Goal: Transaction & Acquisition: Purchase product/service

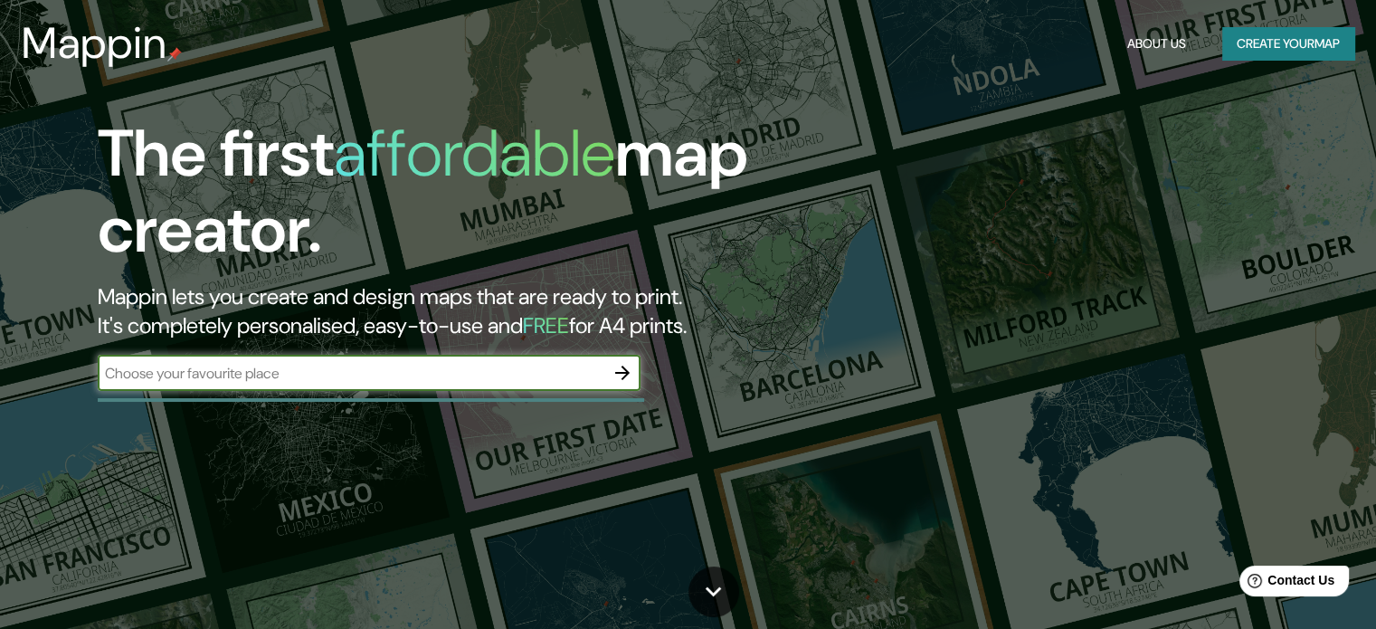
click at [403, 373] on input "text" at bounding box center [351, 373] width 507 height 21
click at [454, 368] on input "text" at bounding box center [351, 373] width 507 height 21
type input "[GEOGRAPHIC_DATA][PERSON_NAME]"
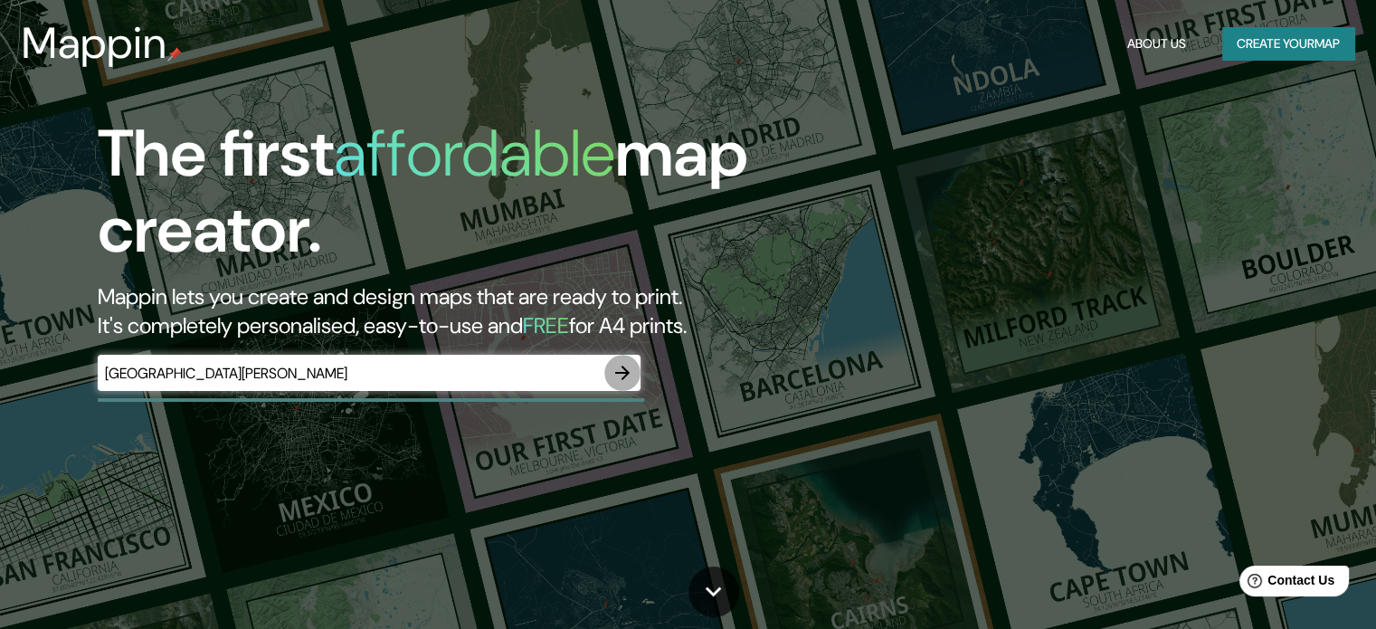
click at [631, 374] on icon "button" at bounding box center [623, 373] width 22 height 22
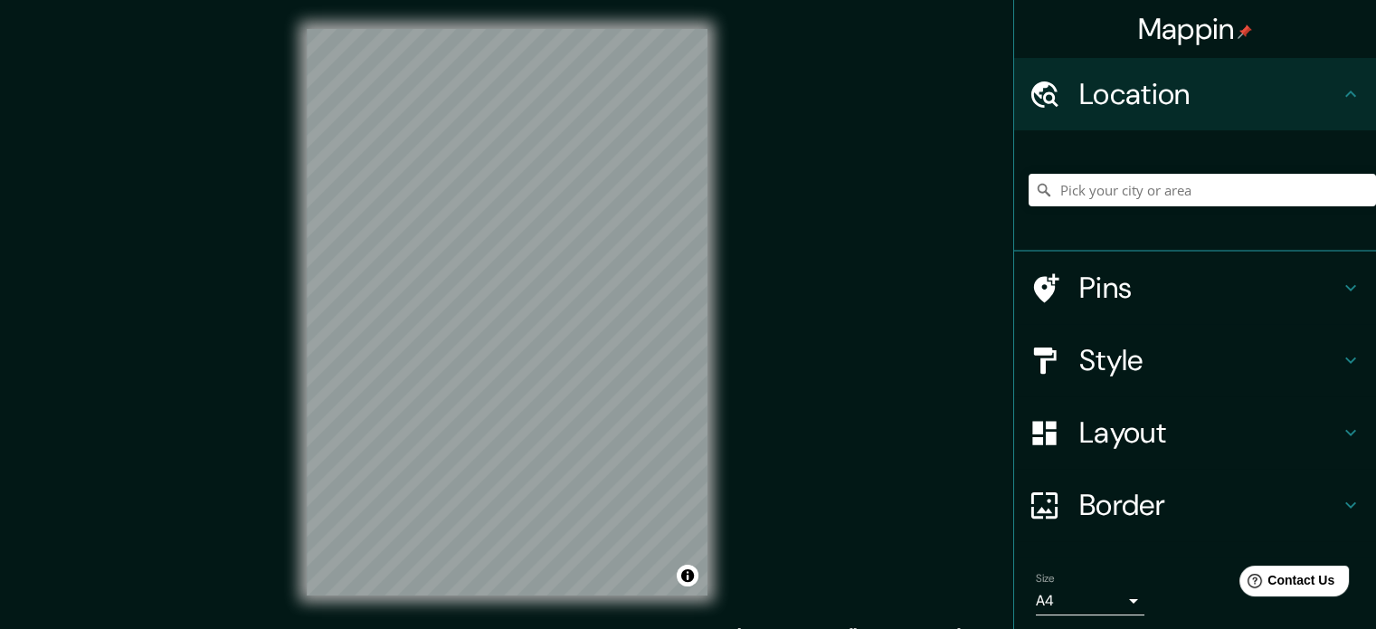
click at [743, 153] on div "Mappin Location Pins Style Layout Border Choose a border. Hint : you can make l…" at bounding box center [688, 326] width 1376 height 653
click at [1172, 195] on input "Pick your city or area" at bounding box center [1202, 190] width 347 height 33
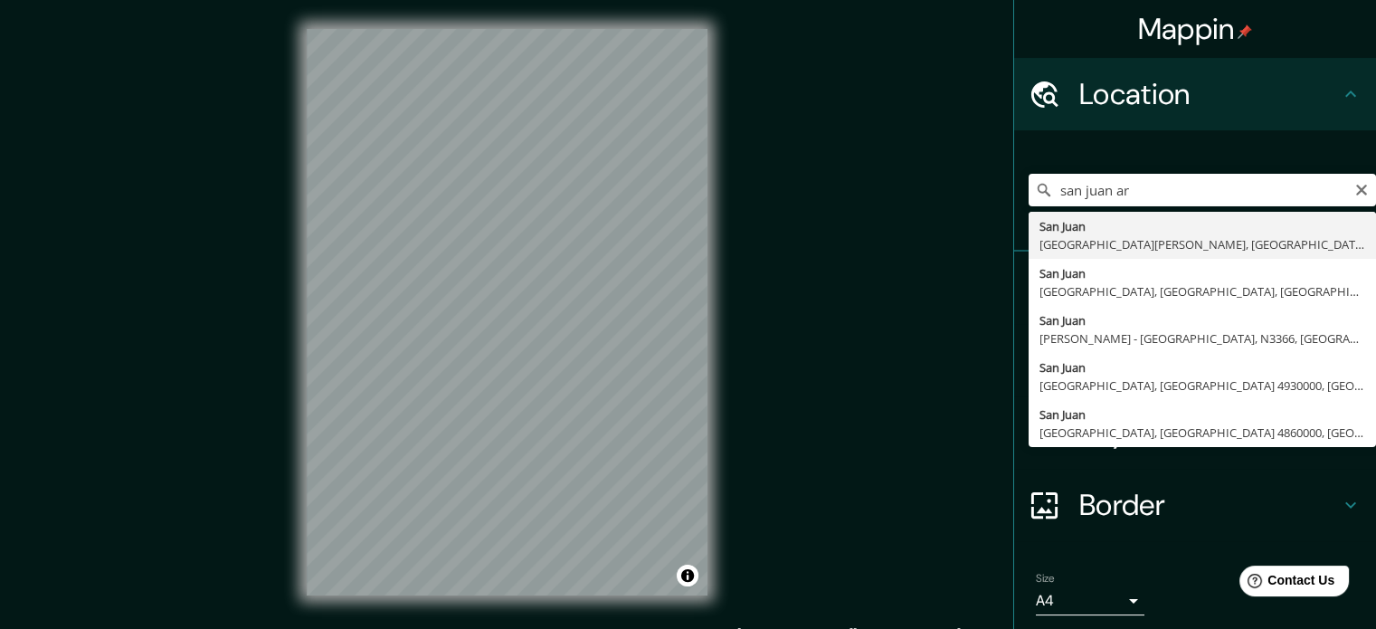
type input "[GEOGRAPHIC_DATA][PERSON_NAME], [GEOGRAPHIC_DATA][PERSON_NAME], [GEOGRAPHIC_DAT…"
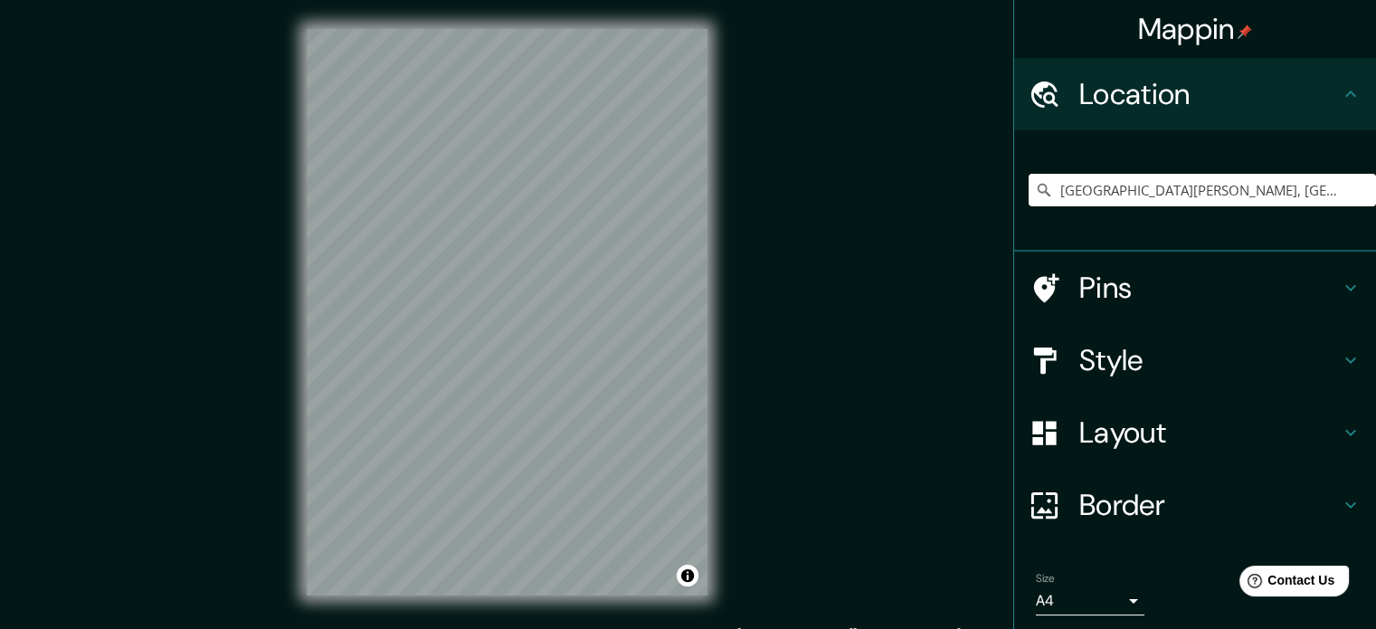
click at [1118, 595] on body "Mappin Location [GEOGRAPHIC_DATA][PERSON_NAME], [GEOGRAPHIC_DATA][PERSON_NAME],…" at bounding box center [688, 314] width 1376 height 629
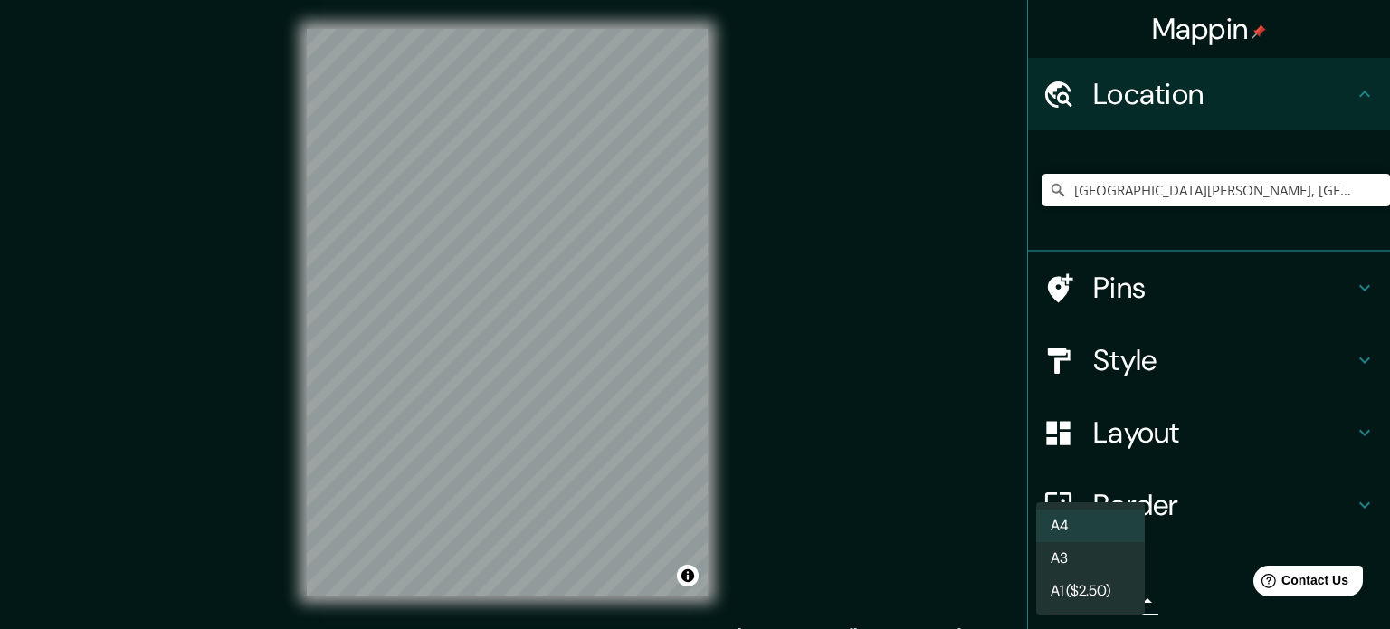
click at [1115, 553] on li "A3" at bounding box center [1090, 558] width 109 height 33
type input "a4"
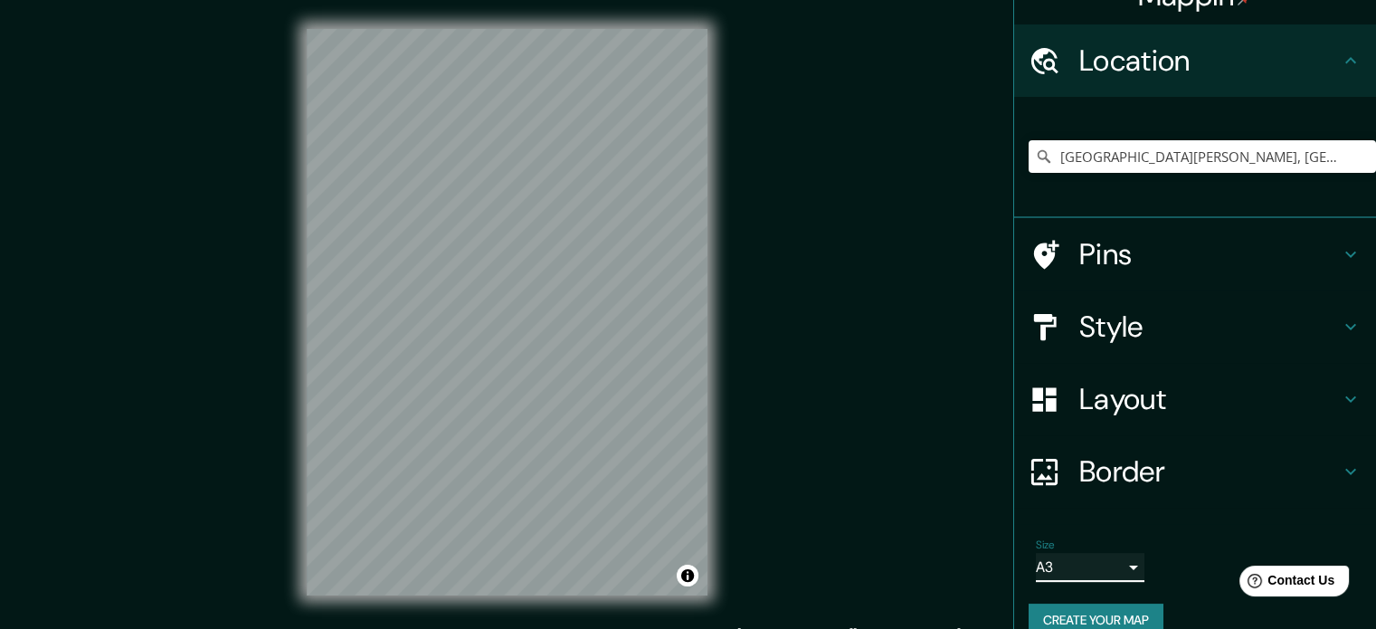
scroll to position [62, 0]
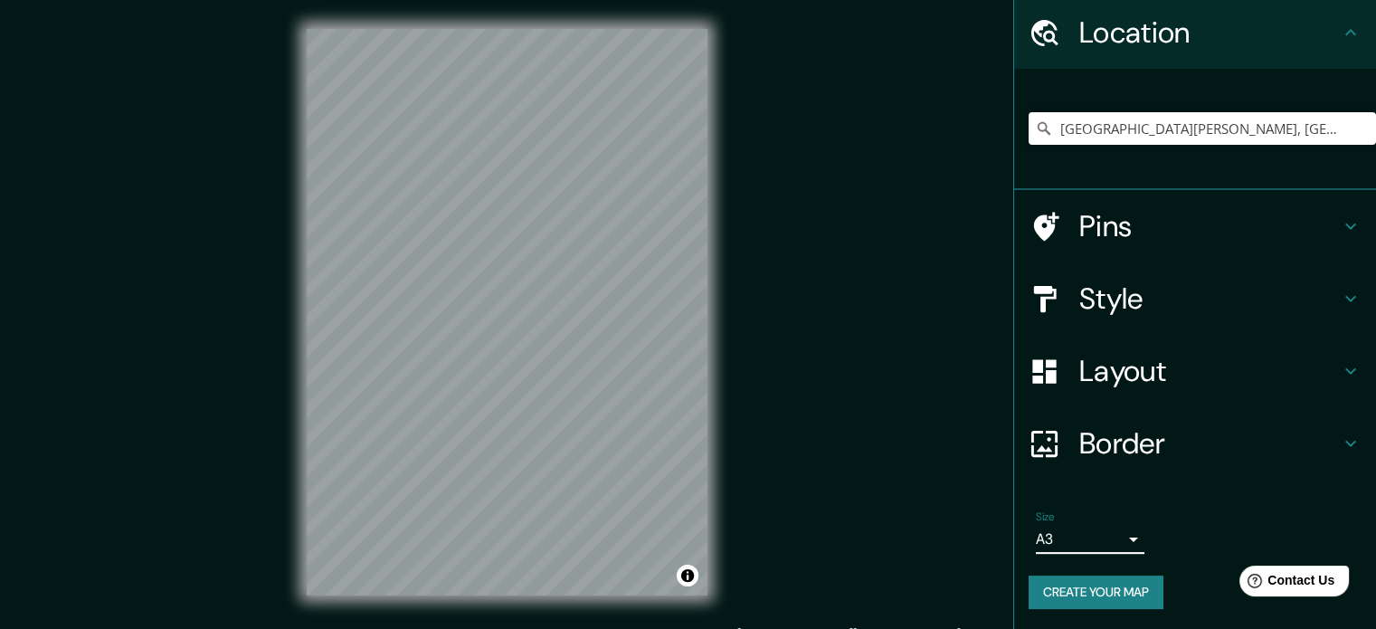
click at [1260, 297] on h4 "Style" at bounding box center [1209, 298] width 261 height 36
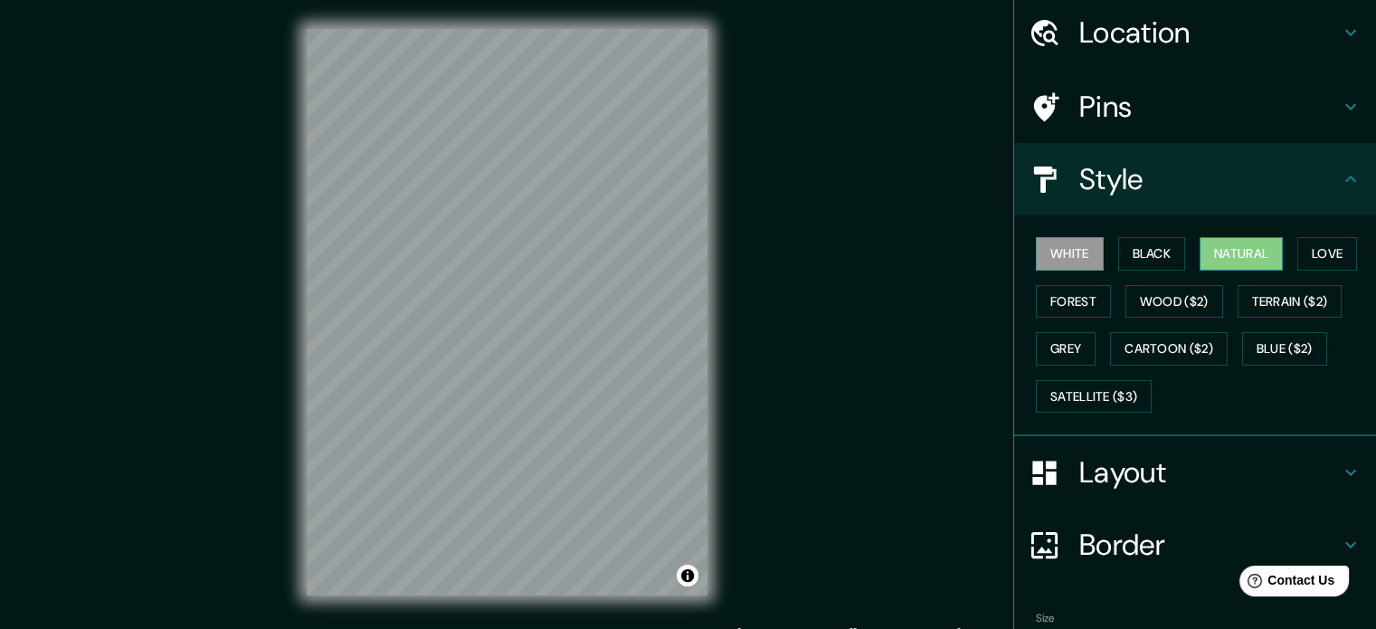
click at [1216, 250] on button "Natural" at bounding box center [1241, 253] width 83 height 33
click at [1317, 244] on button "Love" at bounding box center [1327, 253] width 60 height 33
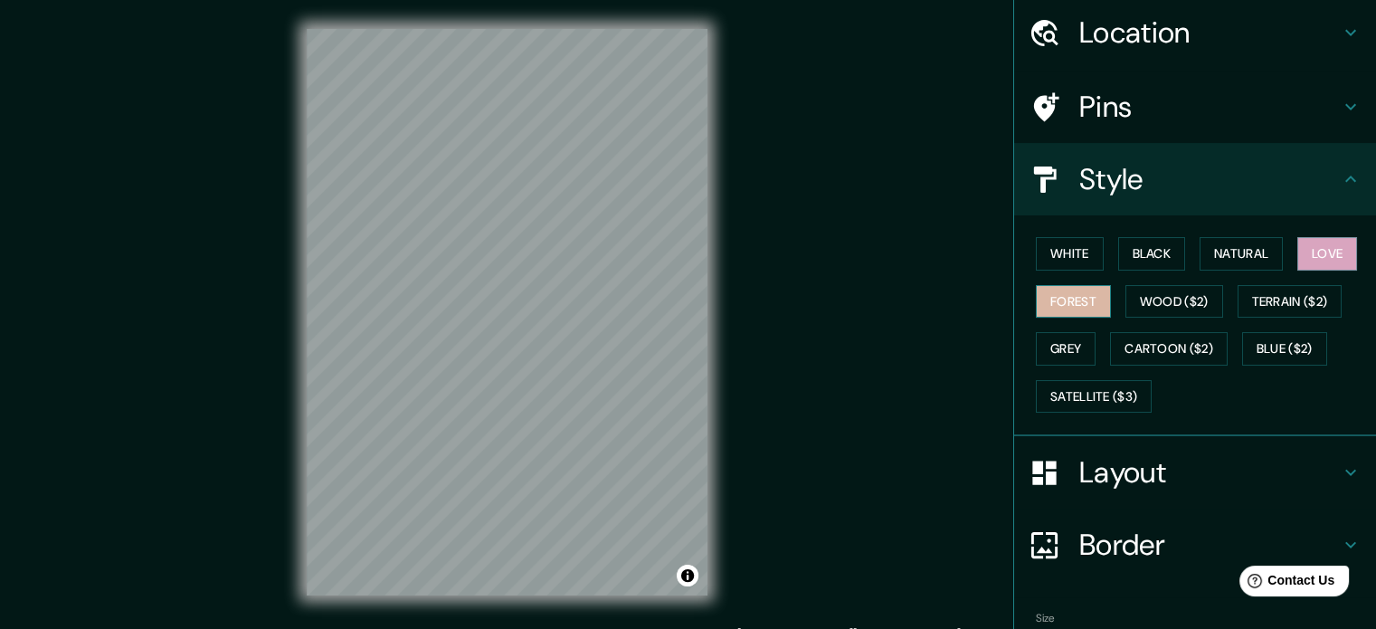
click at [1063, 298] on button "Forest" at bounding box center [1073, 301] width 75 height 33
click at [1266, 308] on button "Terrain ($2)" at bounding box center [1290, 301] width 105 height 33
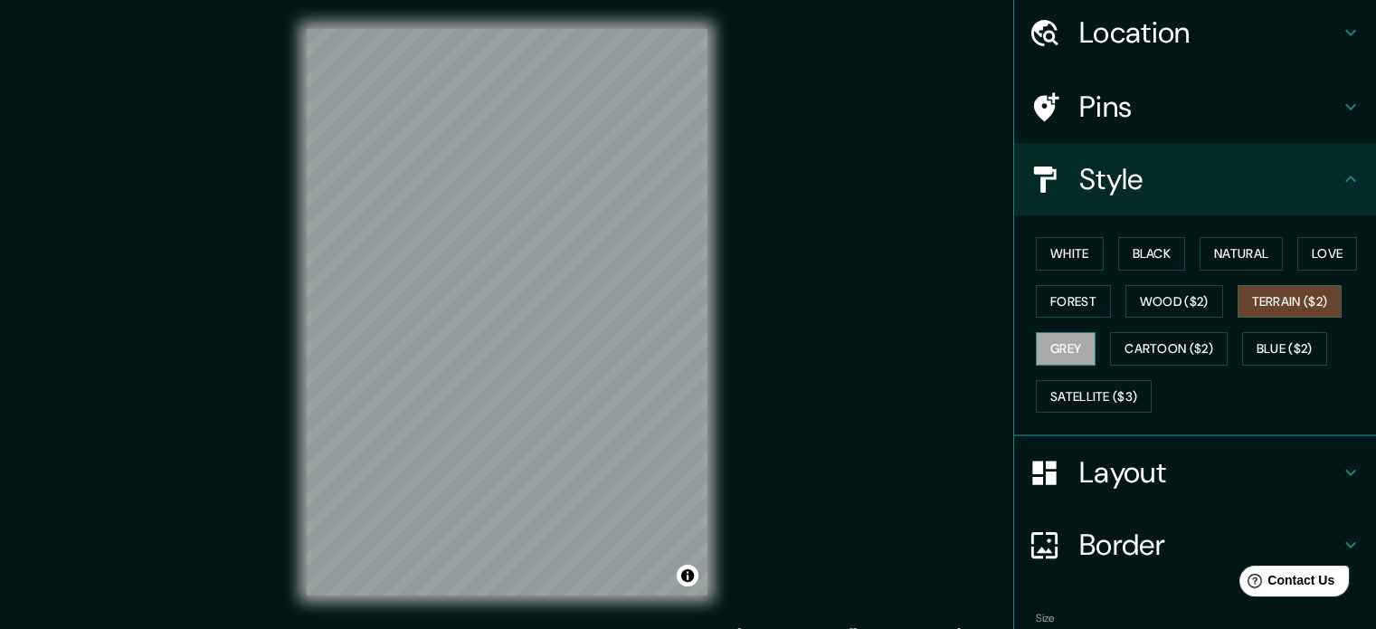
click at [1064, 348] on button "Grey" at bounding box center [1066, 348] width 60 height 33
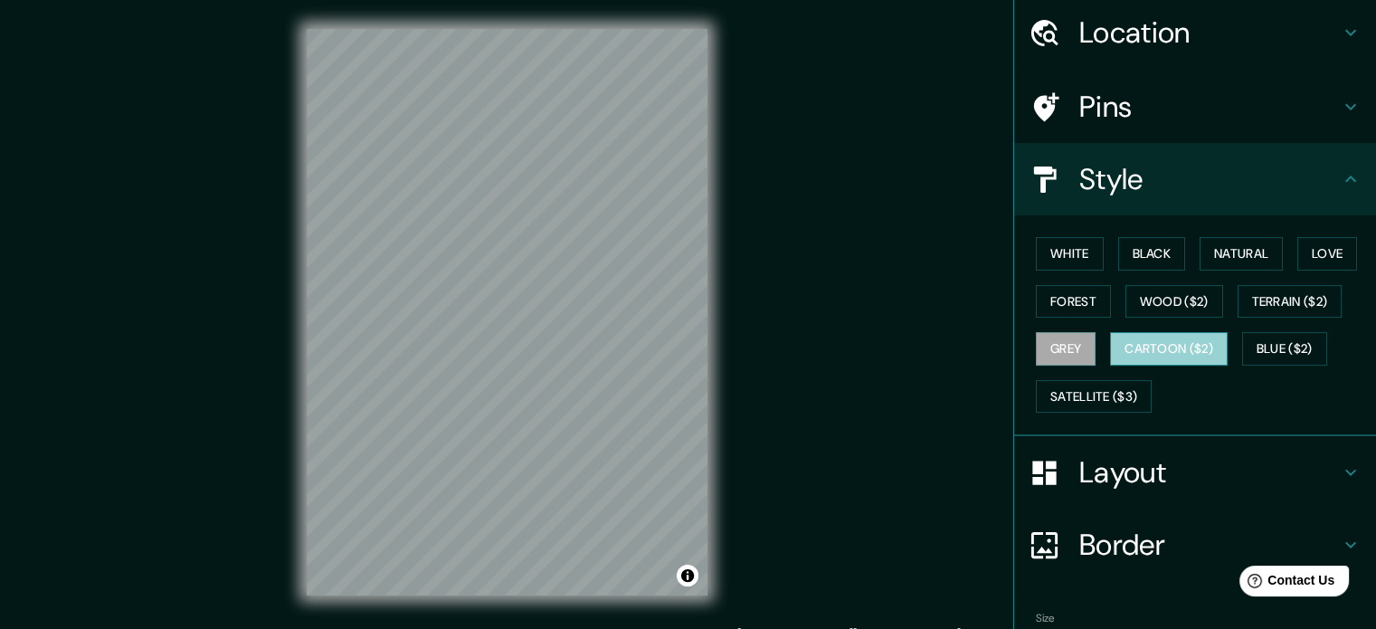
click at [1149, 352] on button "Cartoon ($2)" at bounding box center [1169, 348] width 118 height 33
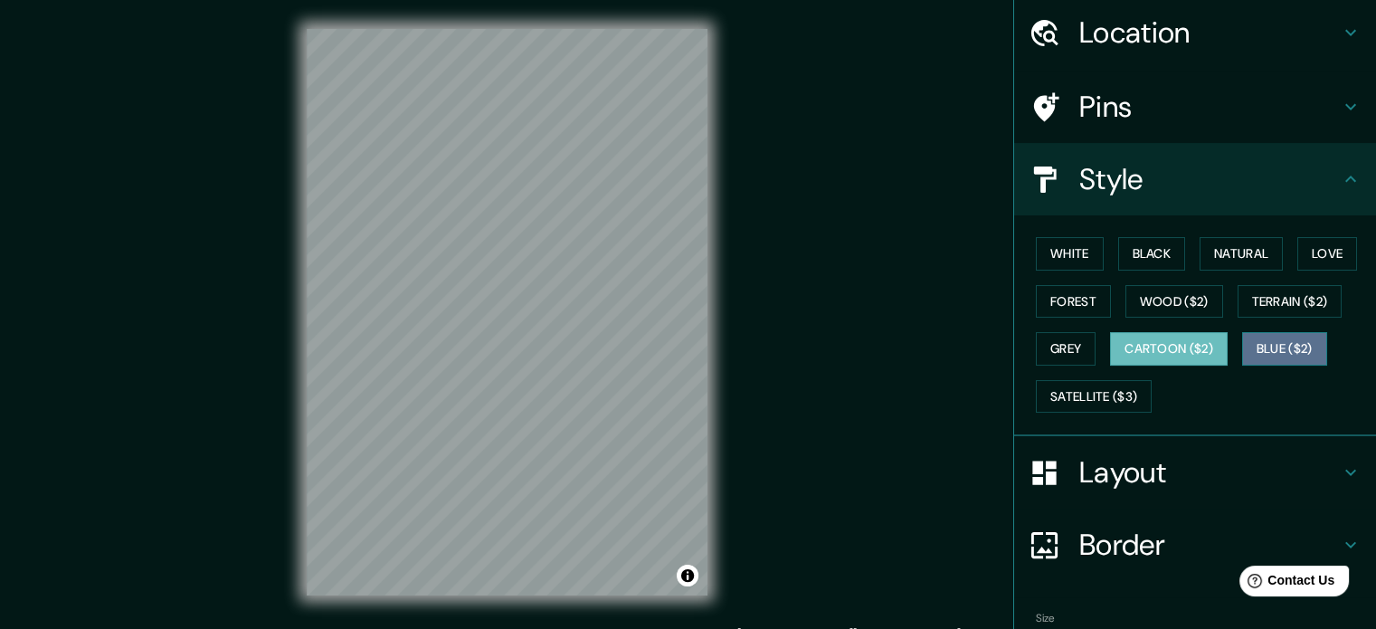
click at [1265, 343] on button "Blue ($2)" at bounding box center [1284, 348] width 85 height 33
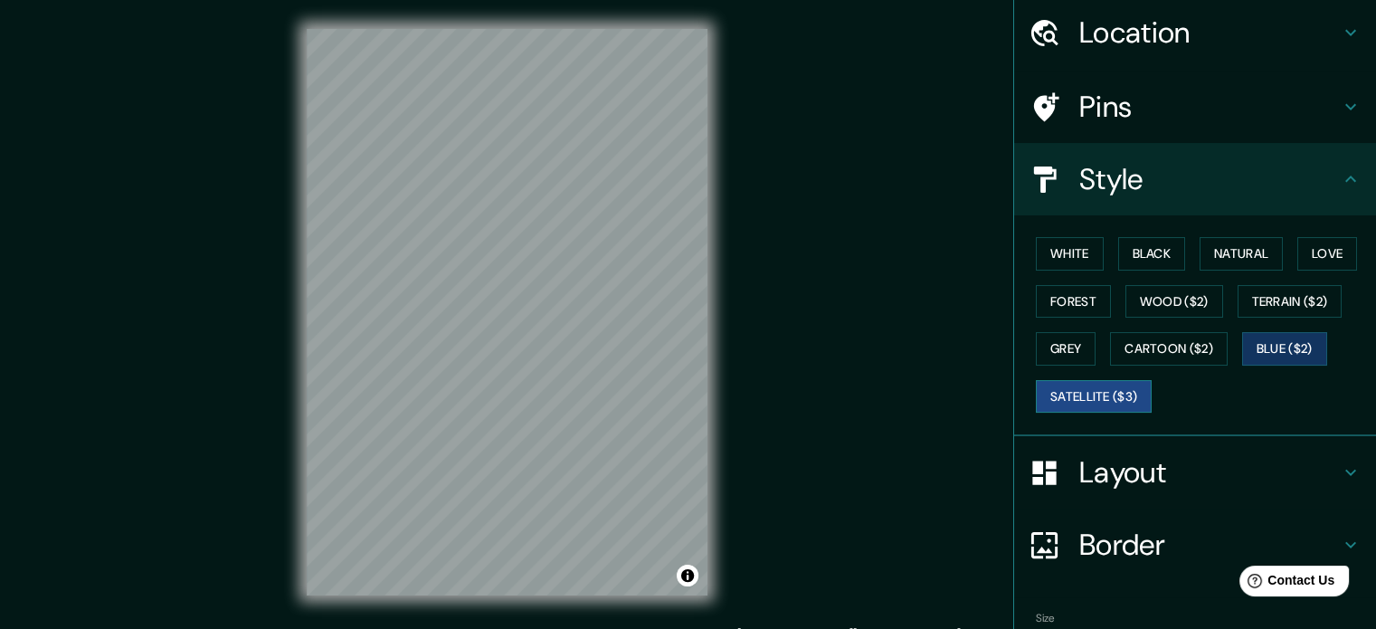
click at [1117, 386] on button "Satellite ($3)" at bounding box center [1094, 396] width 116 height 33
click at [1228, 256] on button "Natural" at bounding box center [1241, 253] width 83 height 33
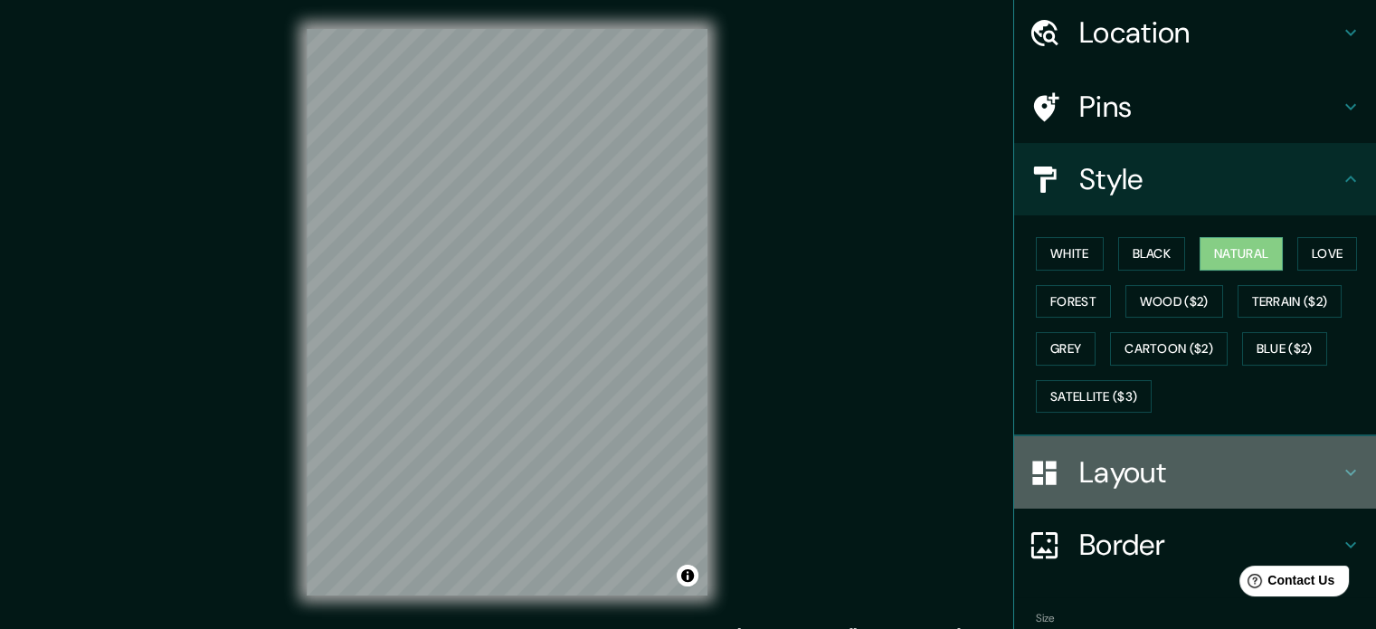
click at [1147, 461] on h4 "Layout" at bounding box center [1209, 472] width 261 height 36
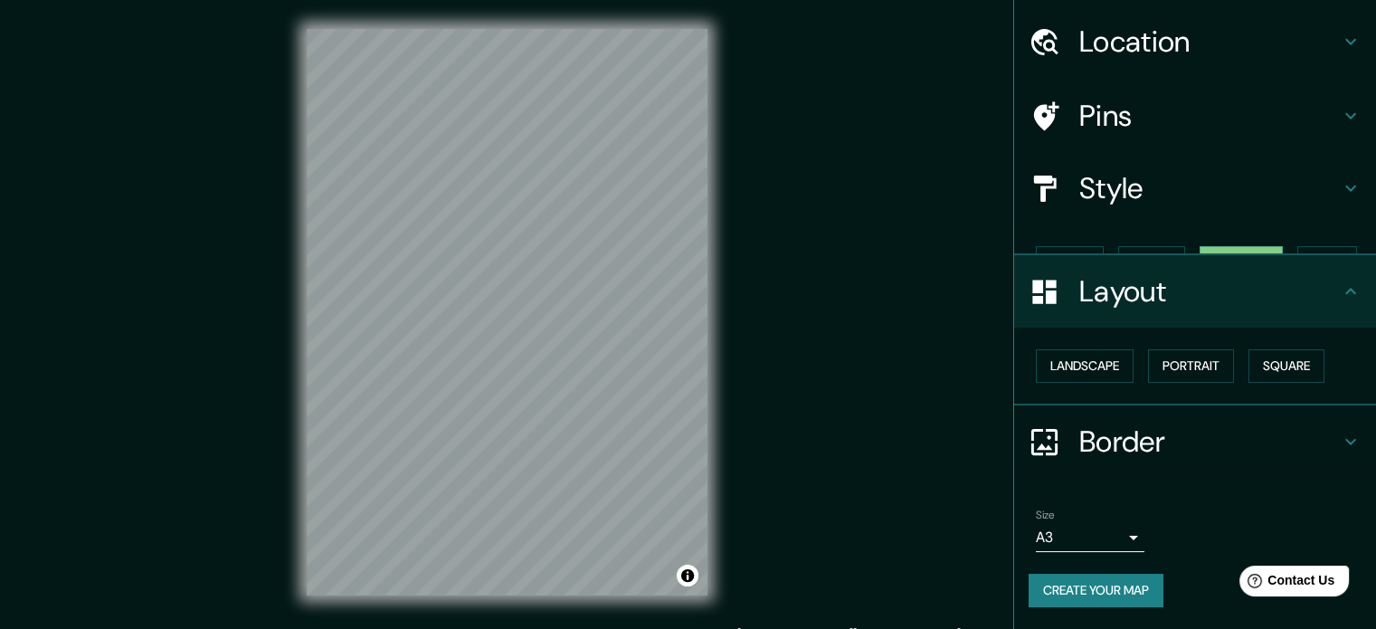
scroll to position [20, 0]
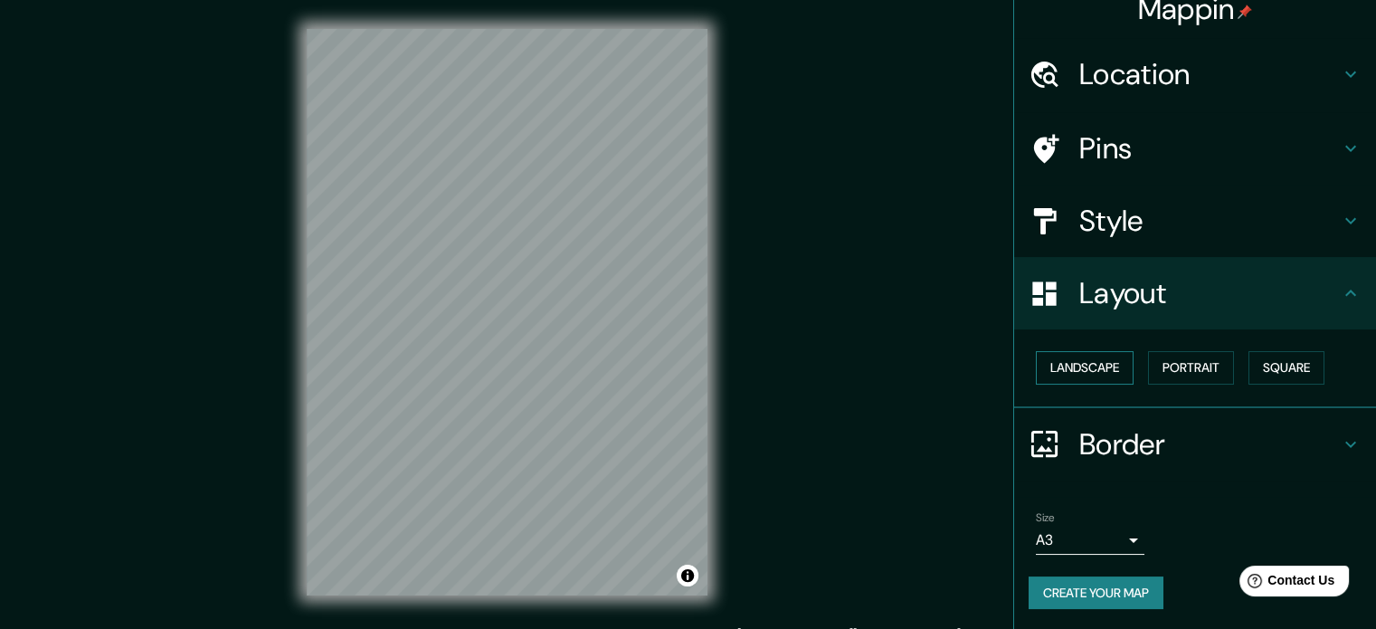
click at [1107, 361] on button "Landscape" at bounding box center [1085, 367] width 98 height 33
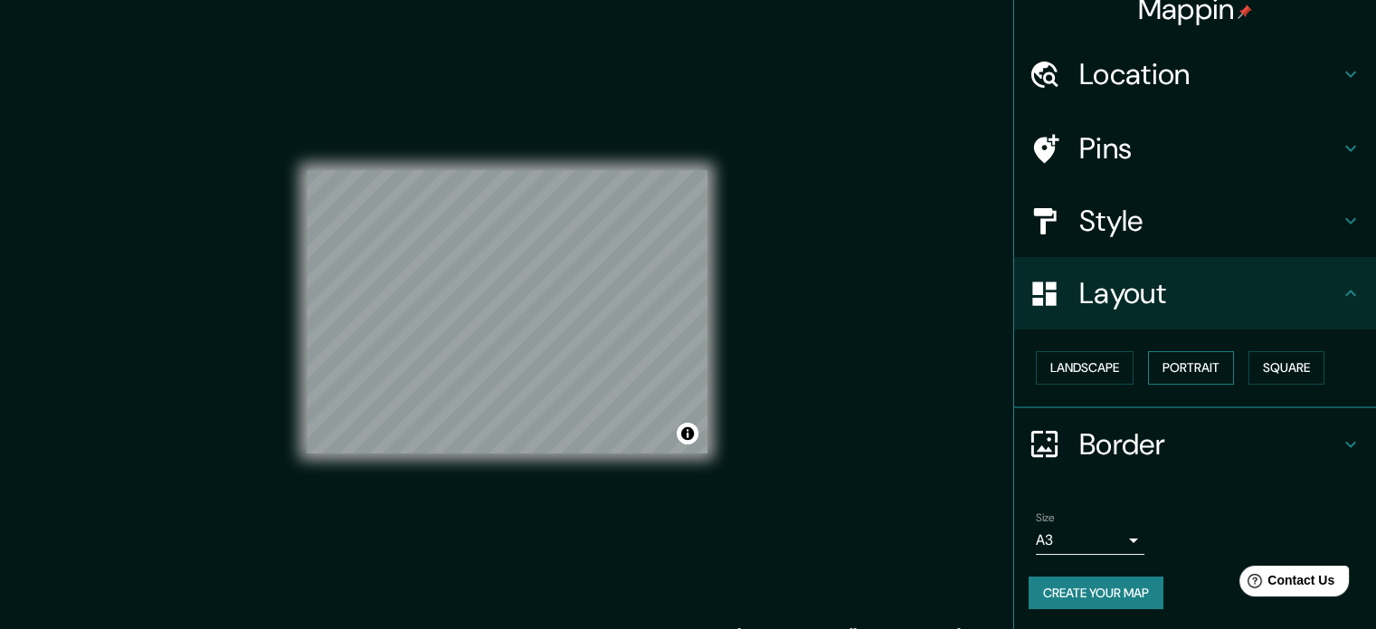
click at [1170, 360] on button "Portrait" at bounding box center [1191, 367] width 86 height 33
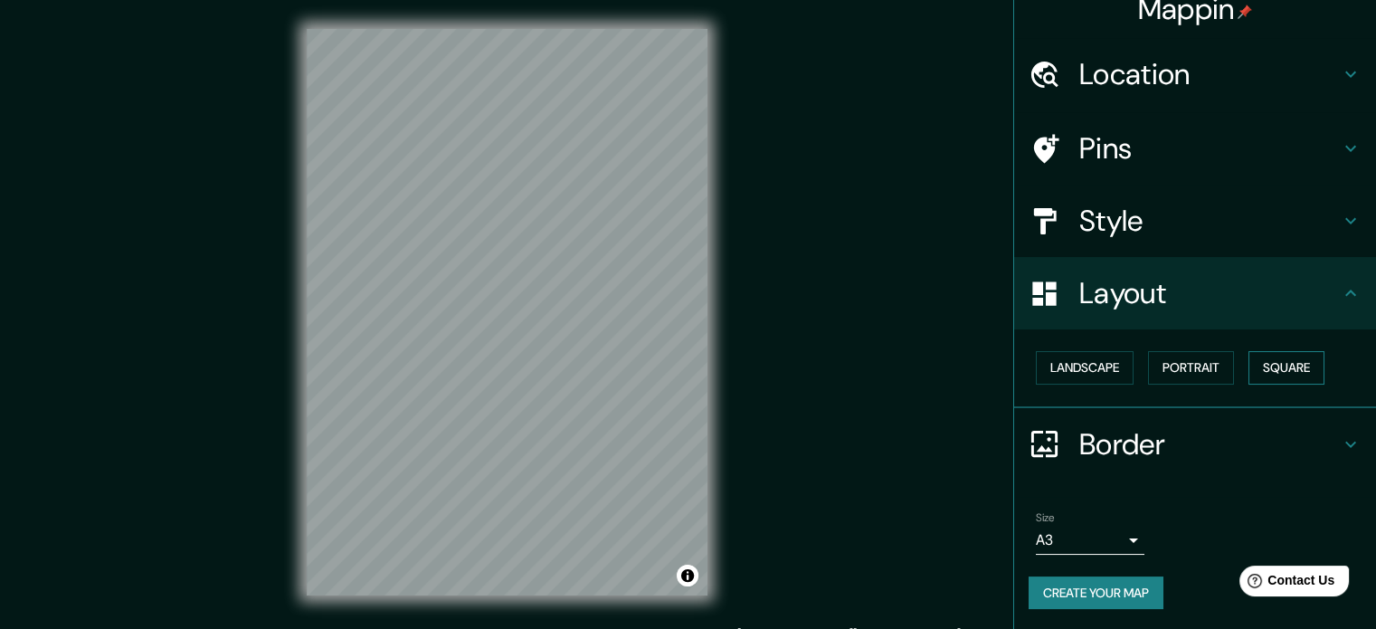
click at [1267, 357] on button "Square" at bounding box center [1286, 367] width 76 height 33
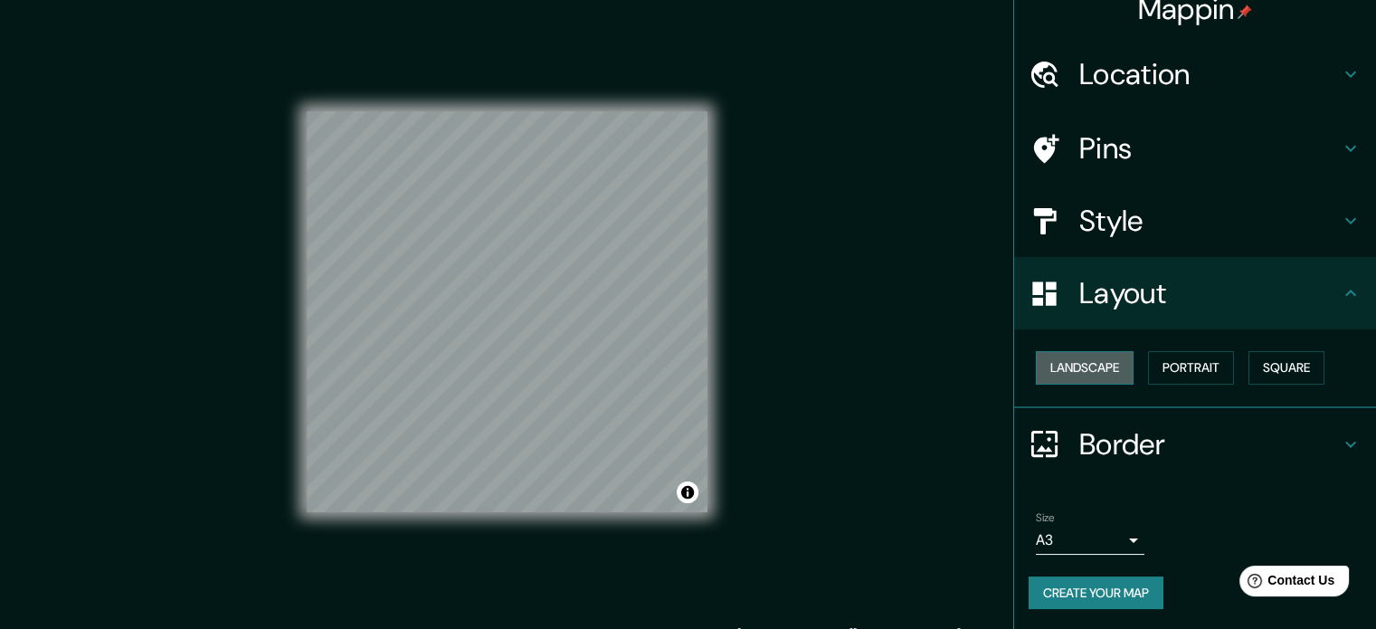
click at [1102, 355] on button "Landscape" at bounding box center [1085, 367] width 98 height 33
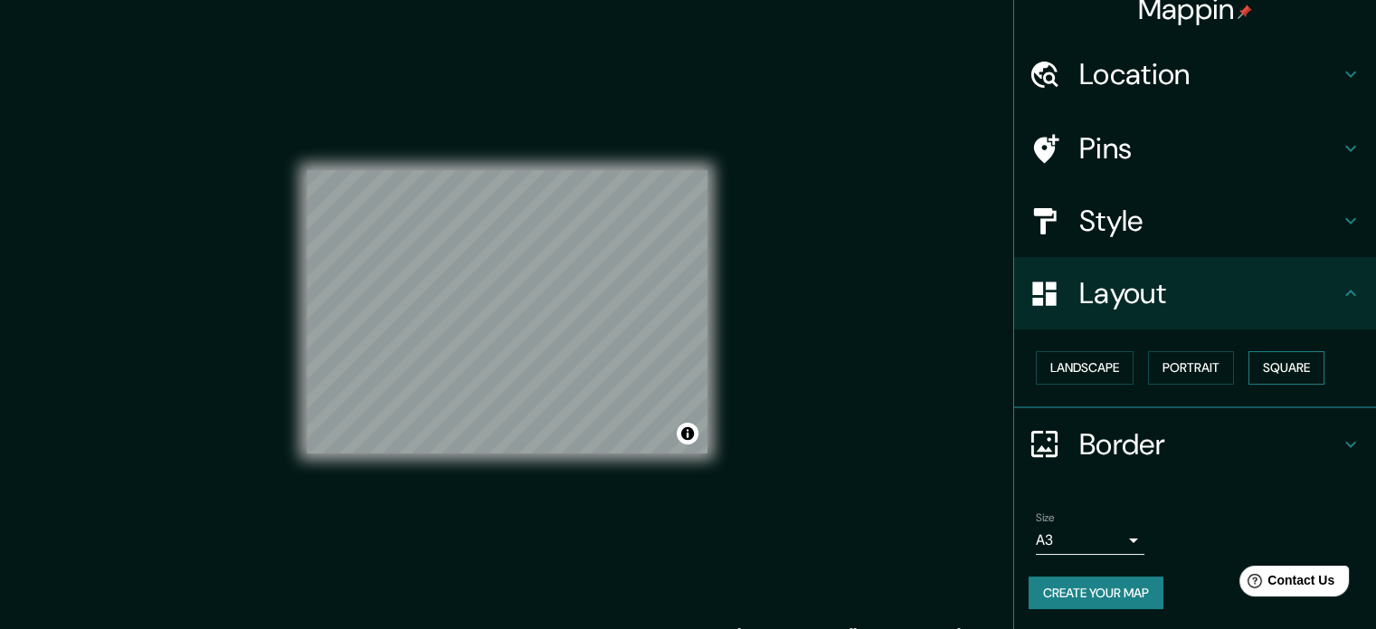
click at [1262, 357] on button "Square" at bounding box center [1286, 367] width 76 height 33
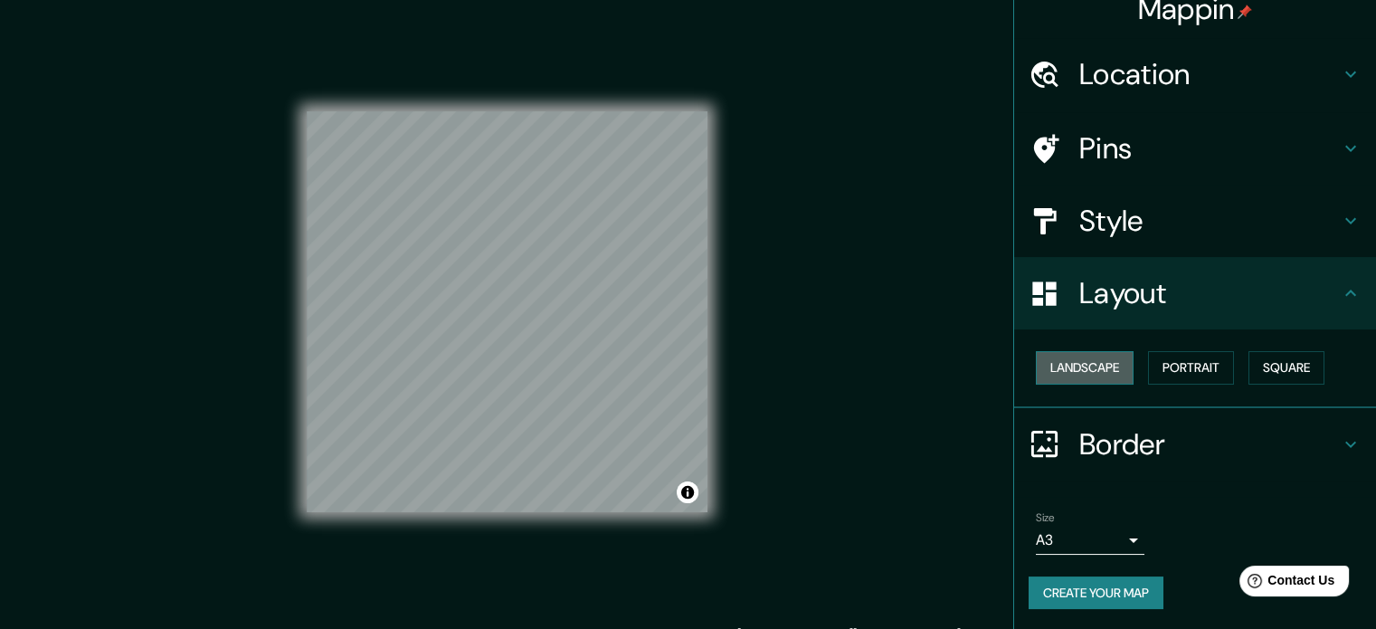
click at [1107, 357] on button "Landscape" at bounding box center [1085, 367] width 98 height 33
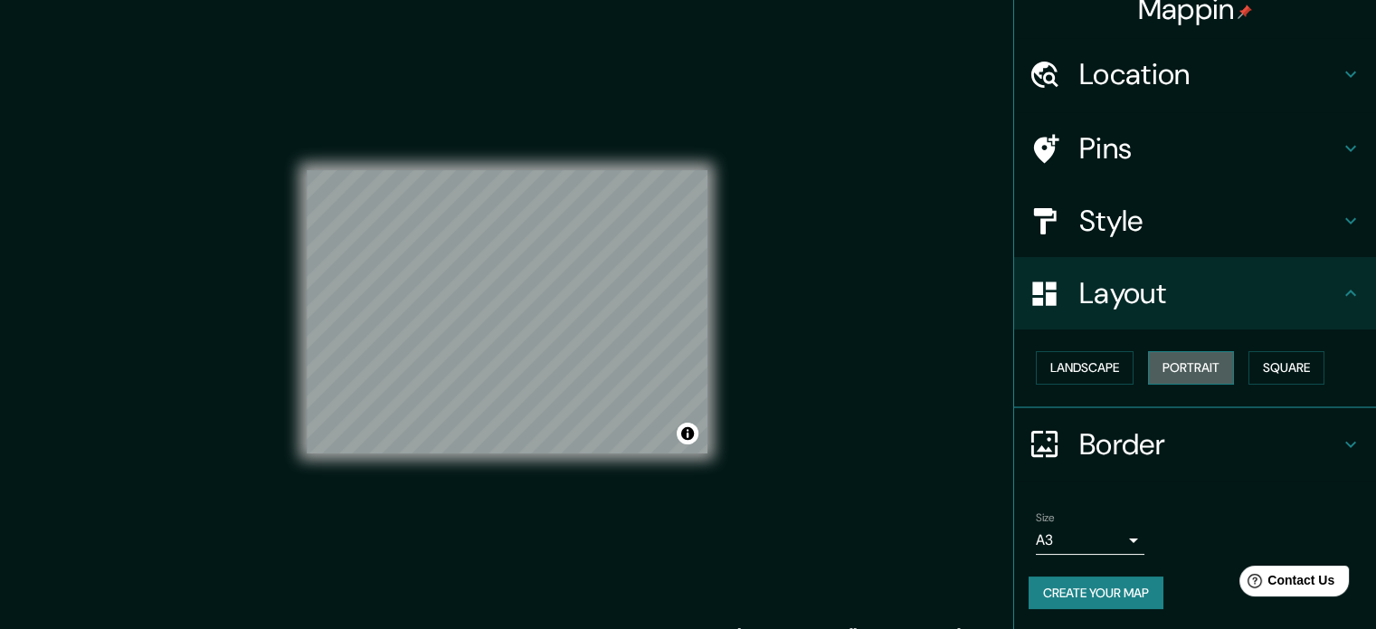
click at [1206, 365] on button "Portrait" at bounding box center [1191, 367] width 86 height 33
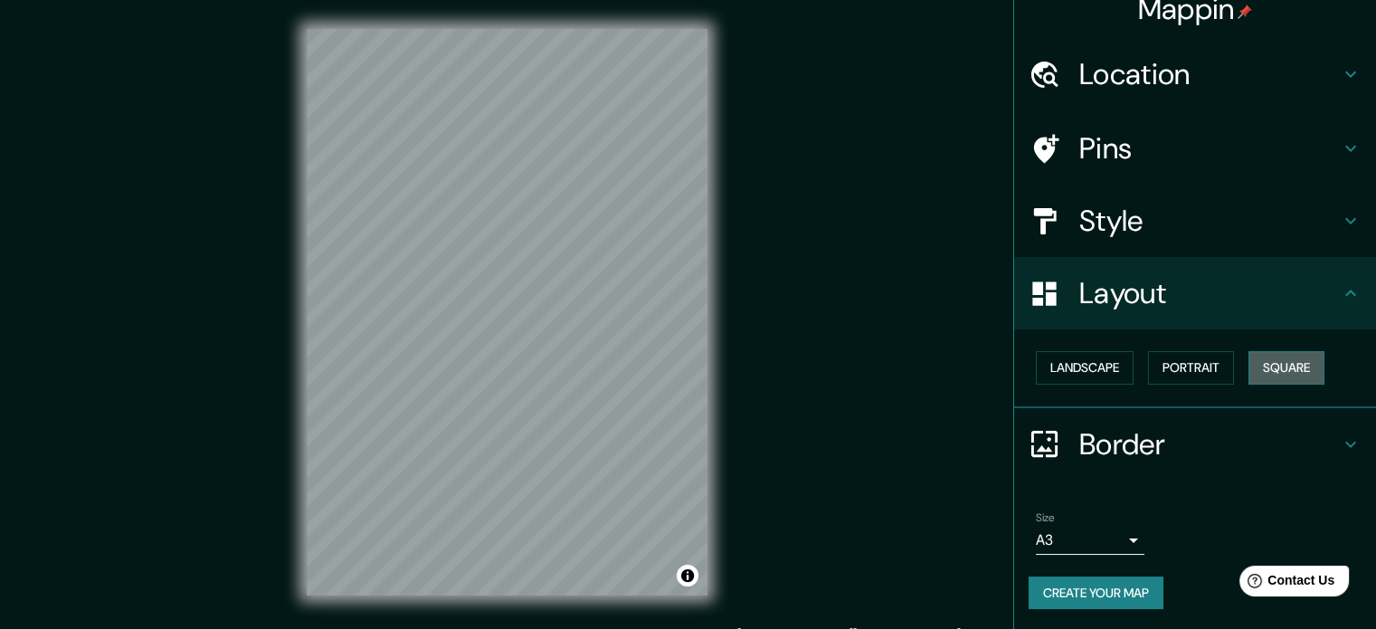
click at [1285, 365] on button "Square" at bounding box center [1286, 367] width 76 height 33
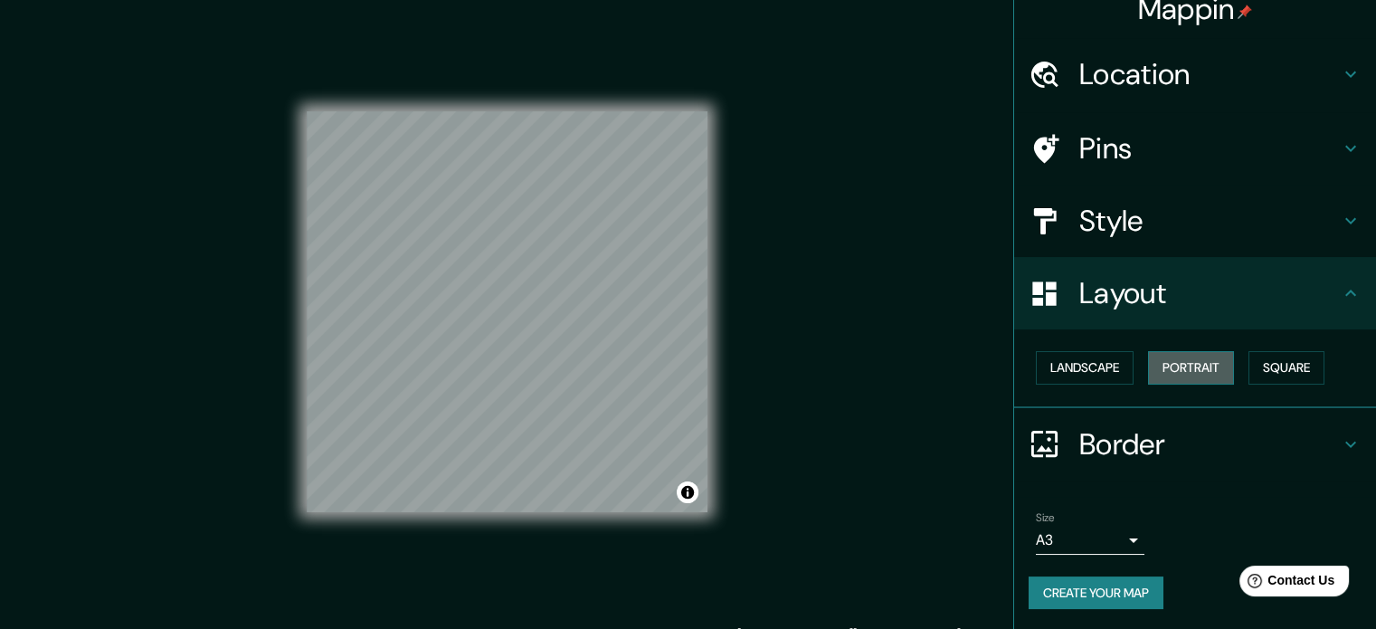
click at [1198, 364] on button "Portrait" at bounding box center [1191, 367] width 86 height 33
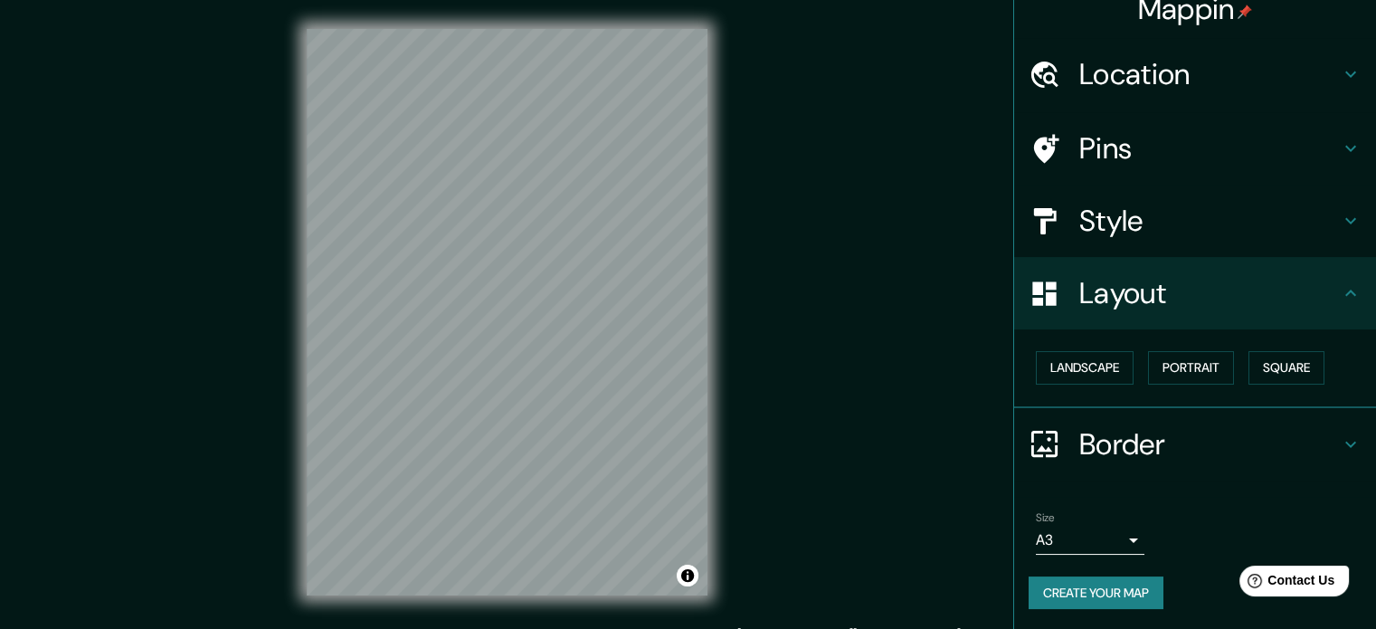
click at [1241, 440] on h4 "Border" at bounding box center [1209, 444] width 261 height 36
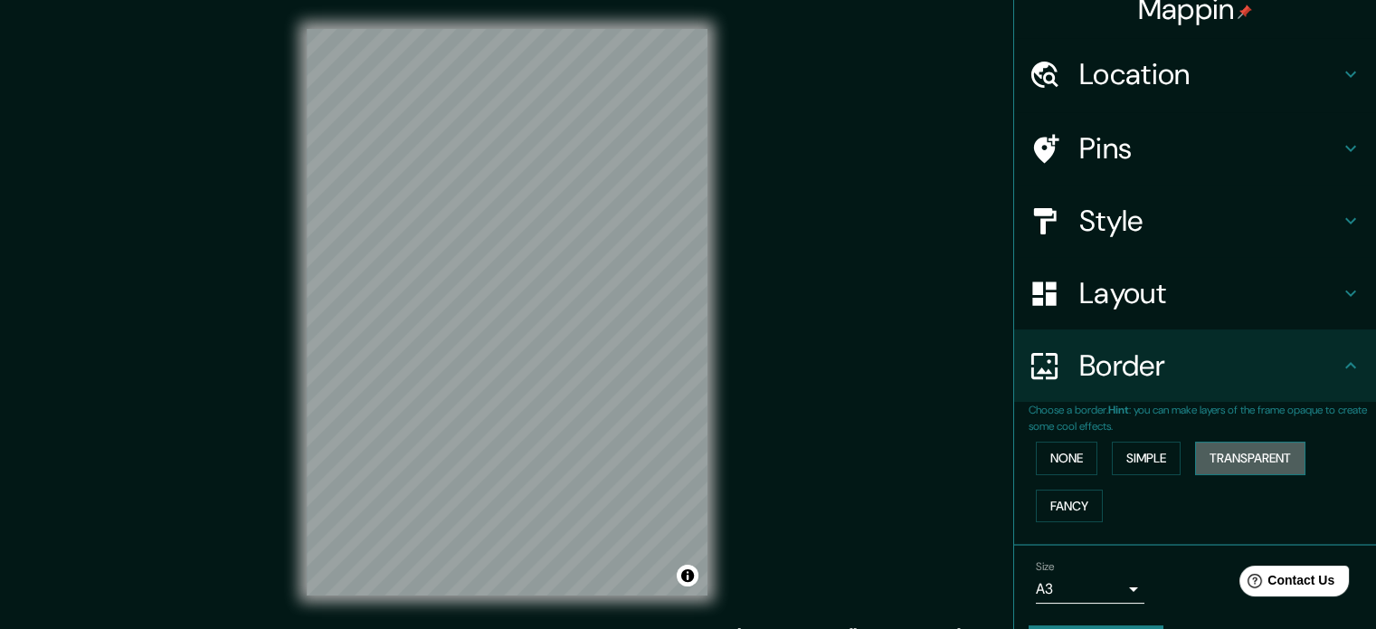
click at [1241, 455] on button "Transparent" at bounding box center [1250, 457] width 110 height 33
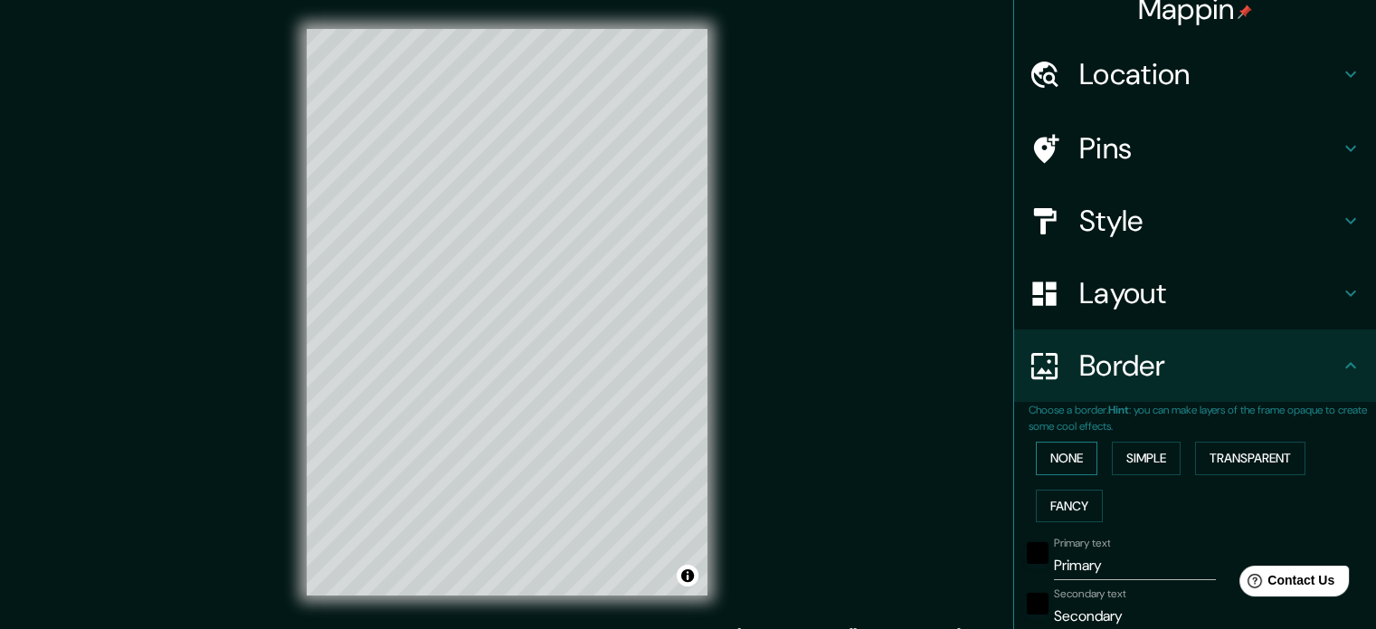
click at [1052, 454] on button "None" at bounding box center [1067, 457] width 62 height 33
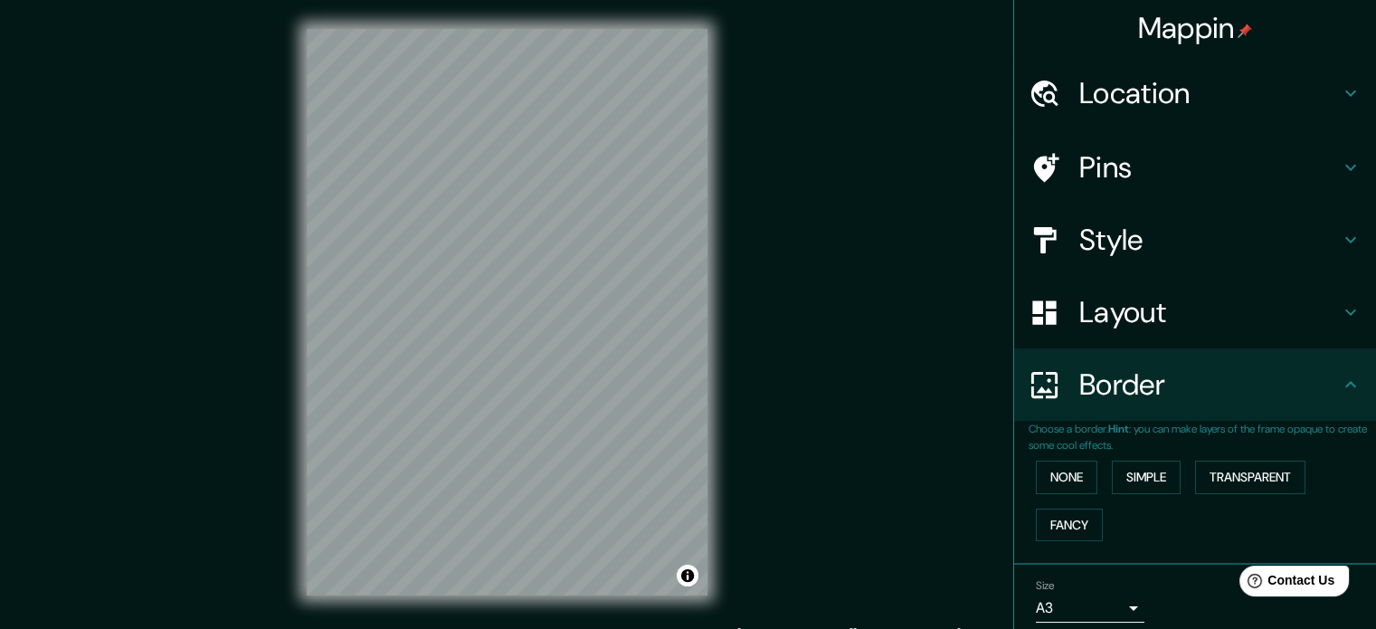
scroll to position [0, 0]
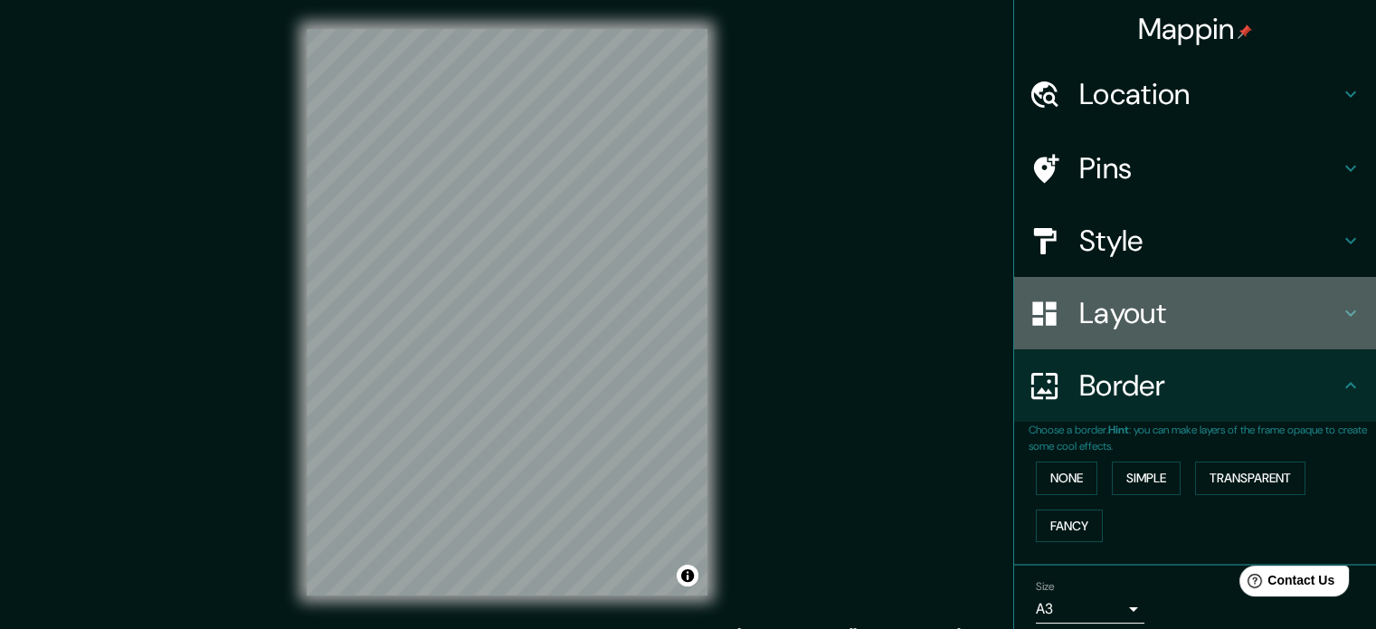
click at [1310, 318] on h4 "Layout" at bounding box center [1209, 313] width 261 height 36
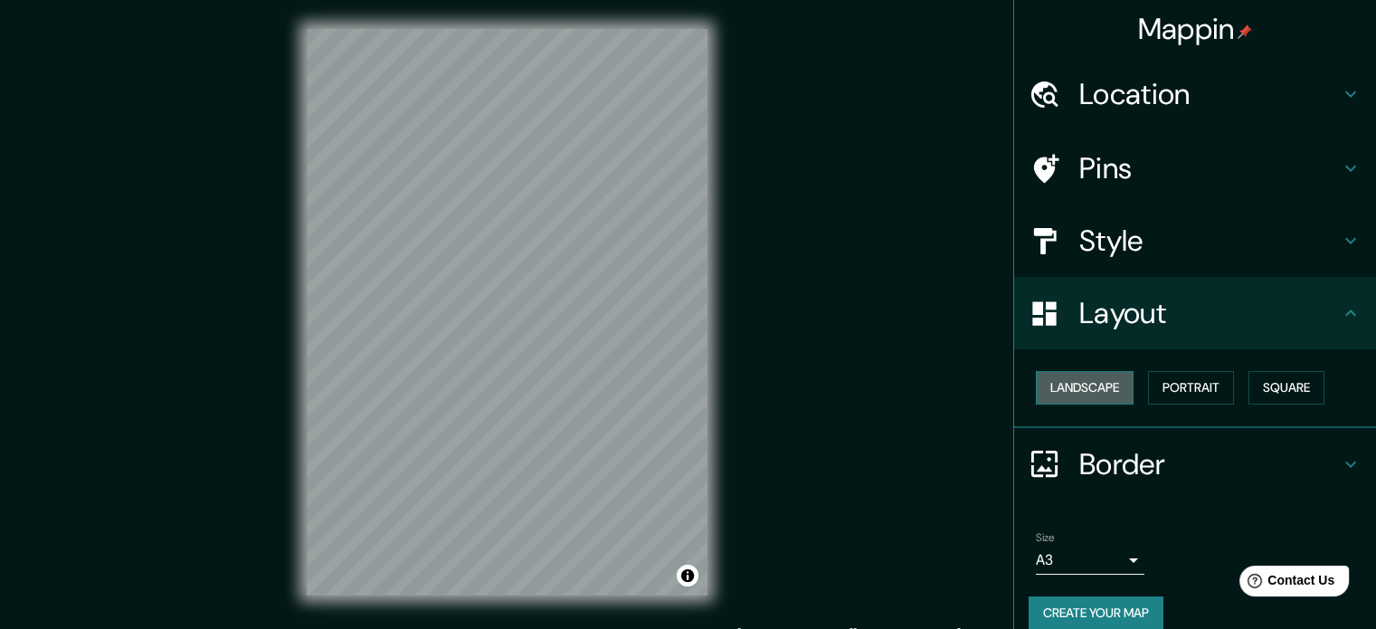
click at [1075, 386] on button "Landscape" at bounding box center [1085, 387] width 98 height 33
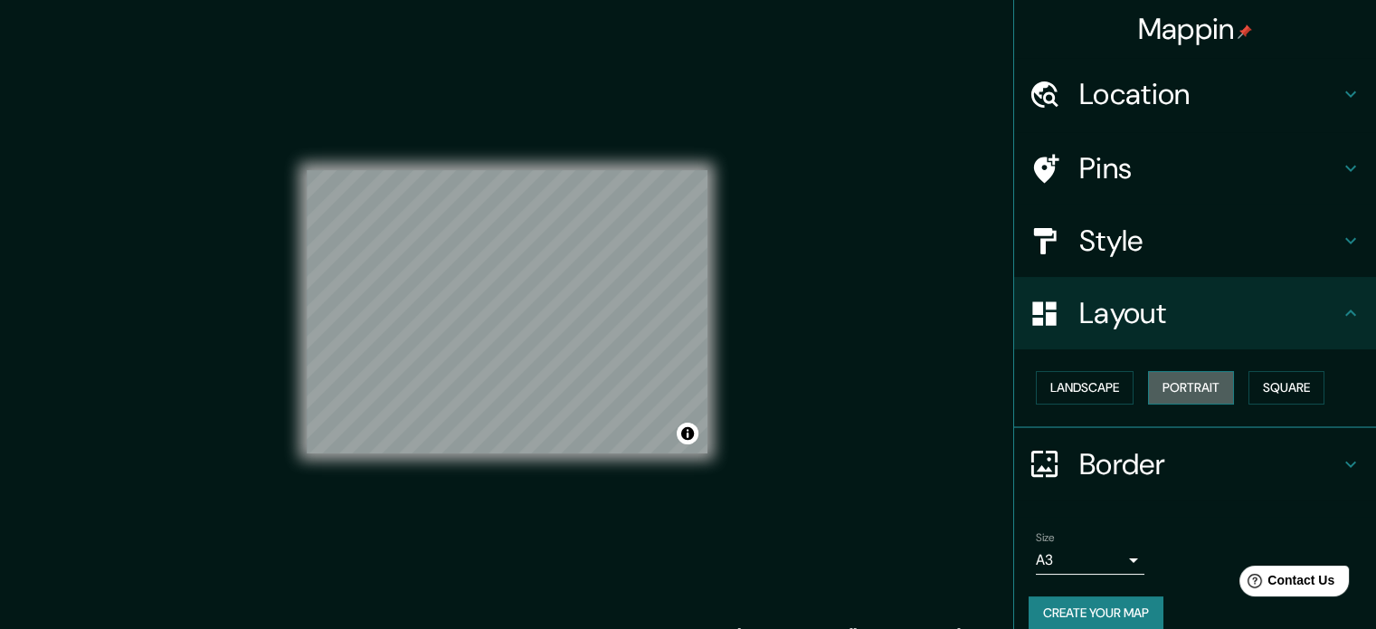
click at [1189, 385] on button "Portrait" at bounding box center [1191, 387] width 86 height 33
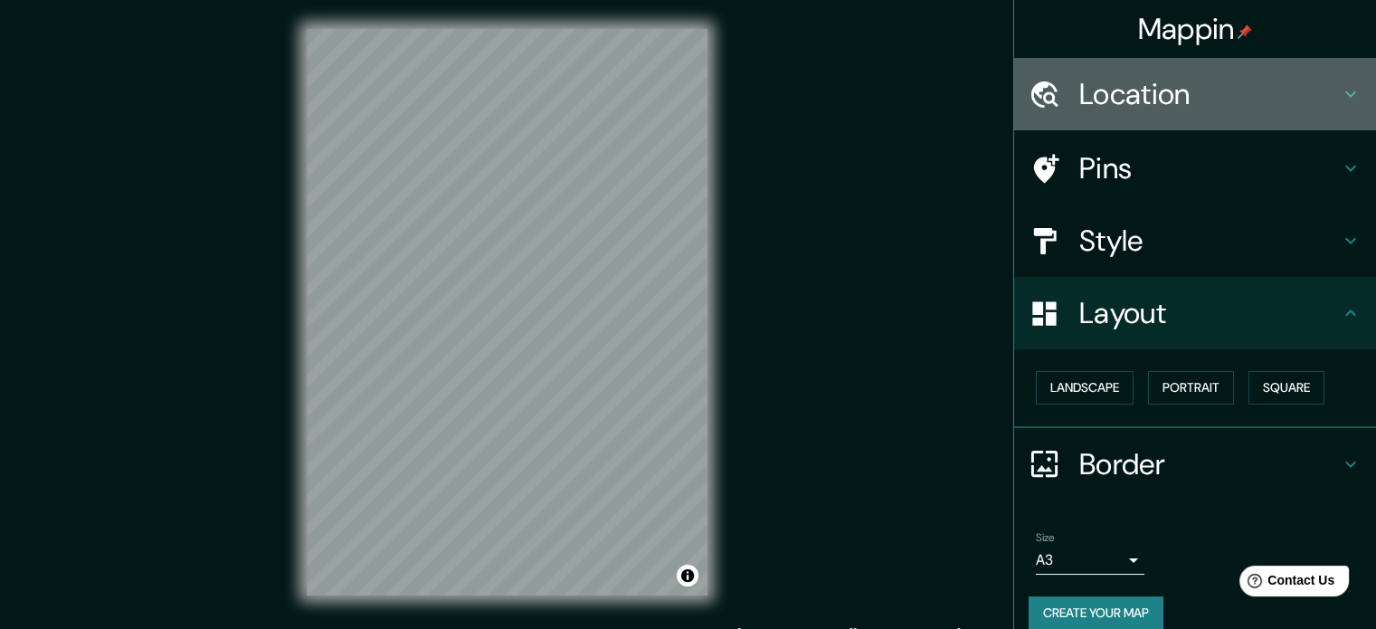
click at [1176, 84] on h4 "Location" at bounding box center [1209, 94] width 261 height 36
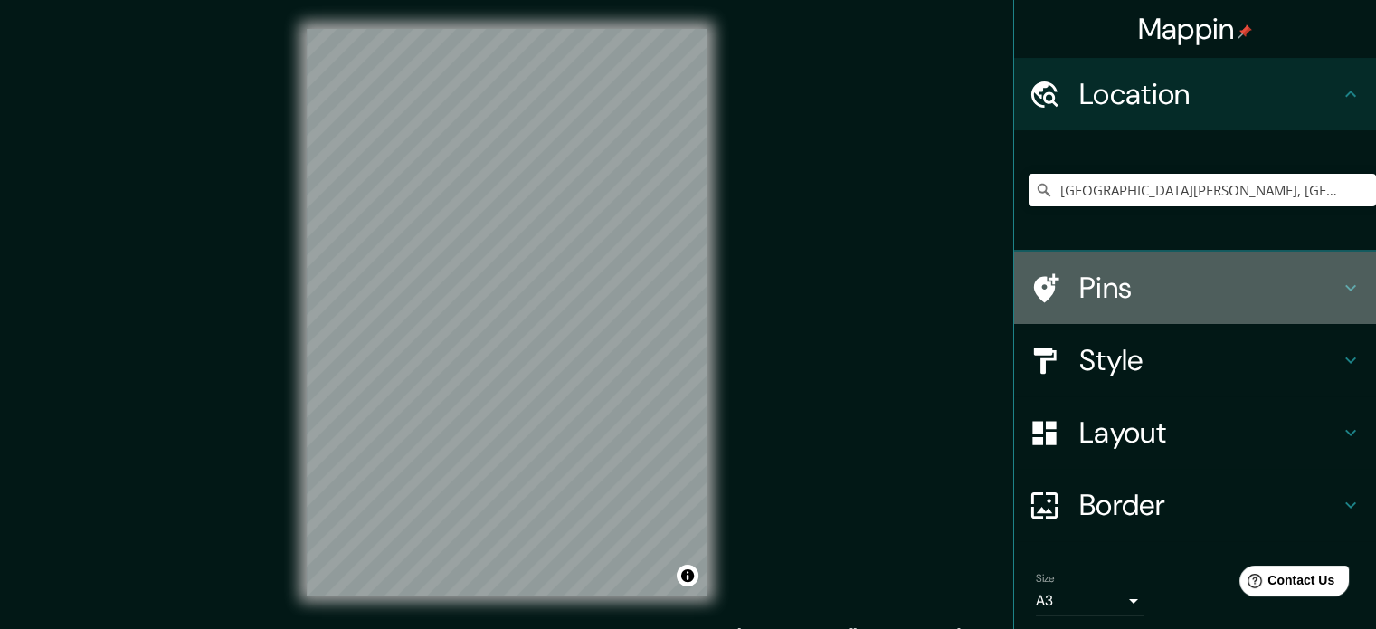
click at [1231, 280] on h4 "Pins" at bounding box center [1209, 288] width 261 height 36
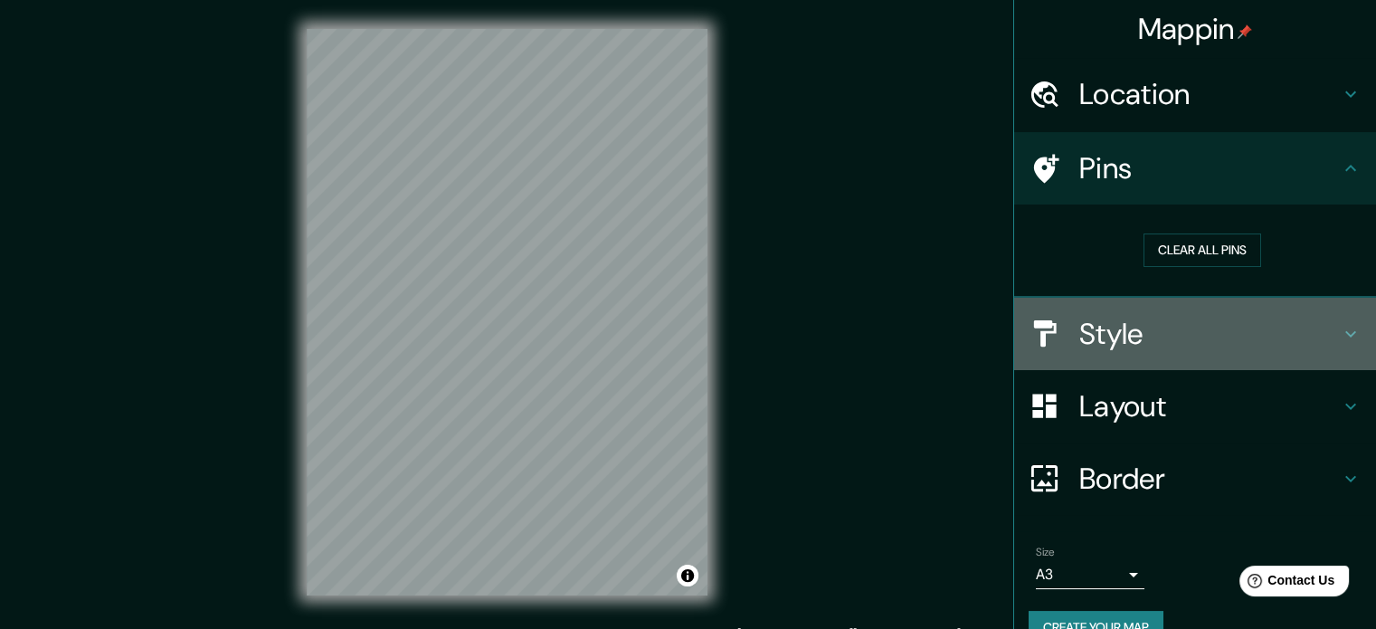
click at [1231, 316] on h4 "Style" at bounding box center [1209, 334] width 261 height 36
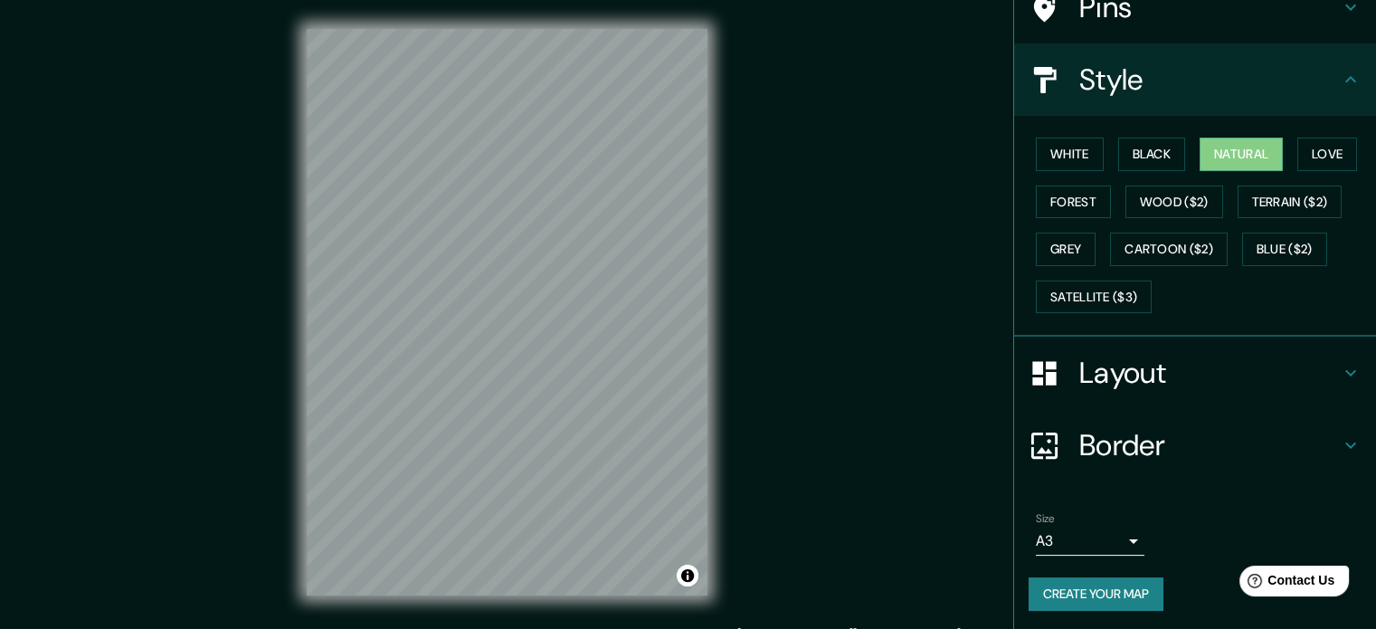
click at [1235, 366] on h4 "Layout" at bounding box center [1209, 373] width 261 height 36
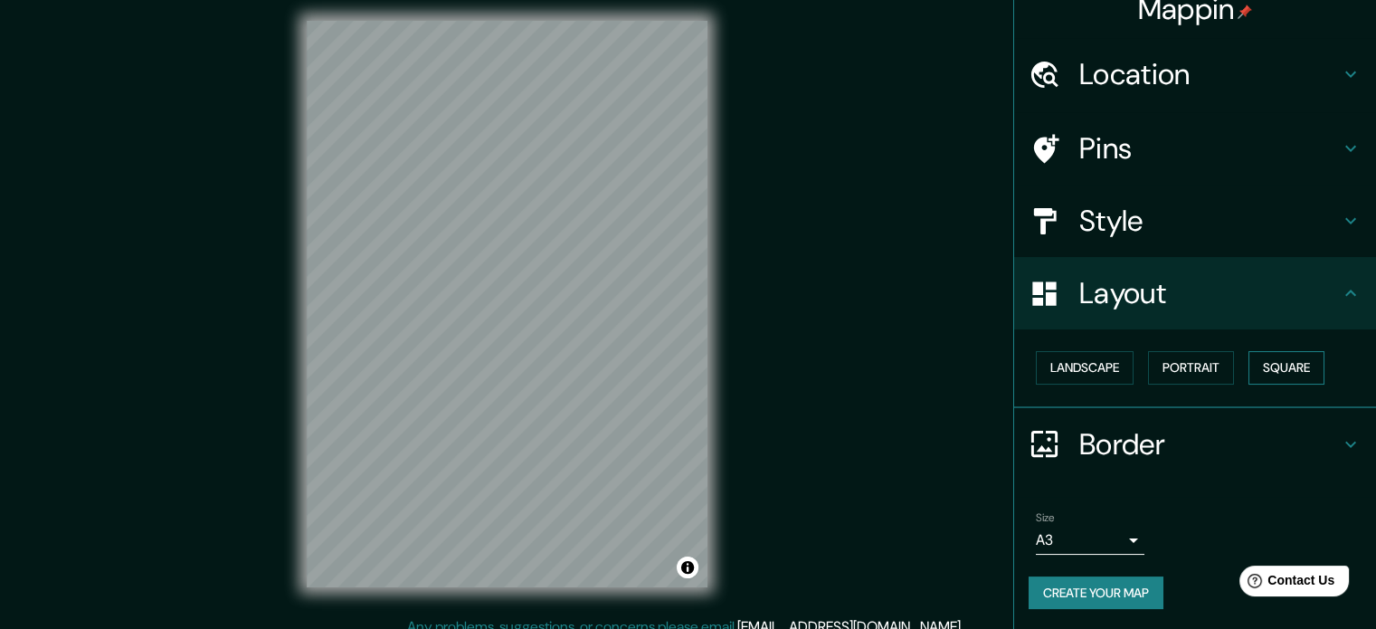
scroll to position [24, 0]
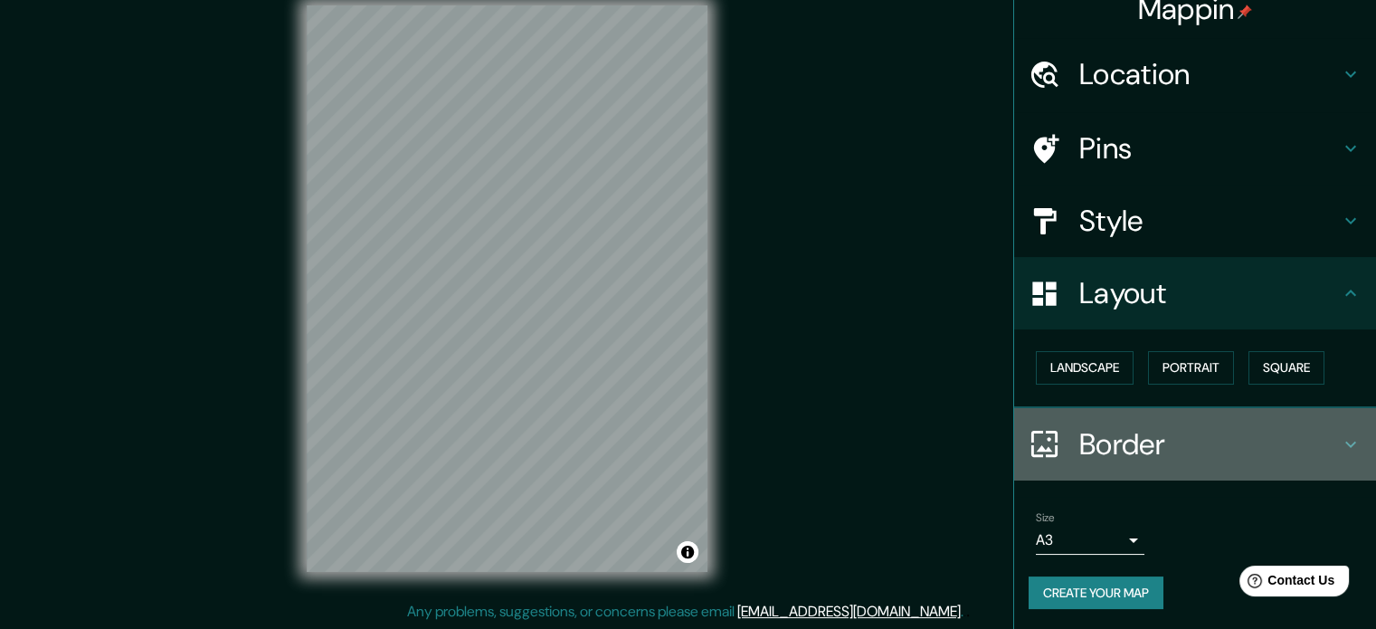
click at [1154, 444] on h4 "Border" at bounding box center [1209, 444] width 261 height 36
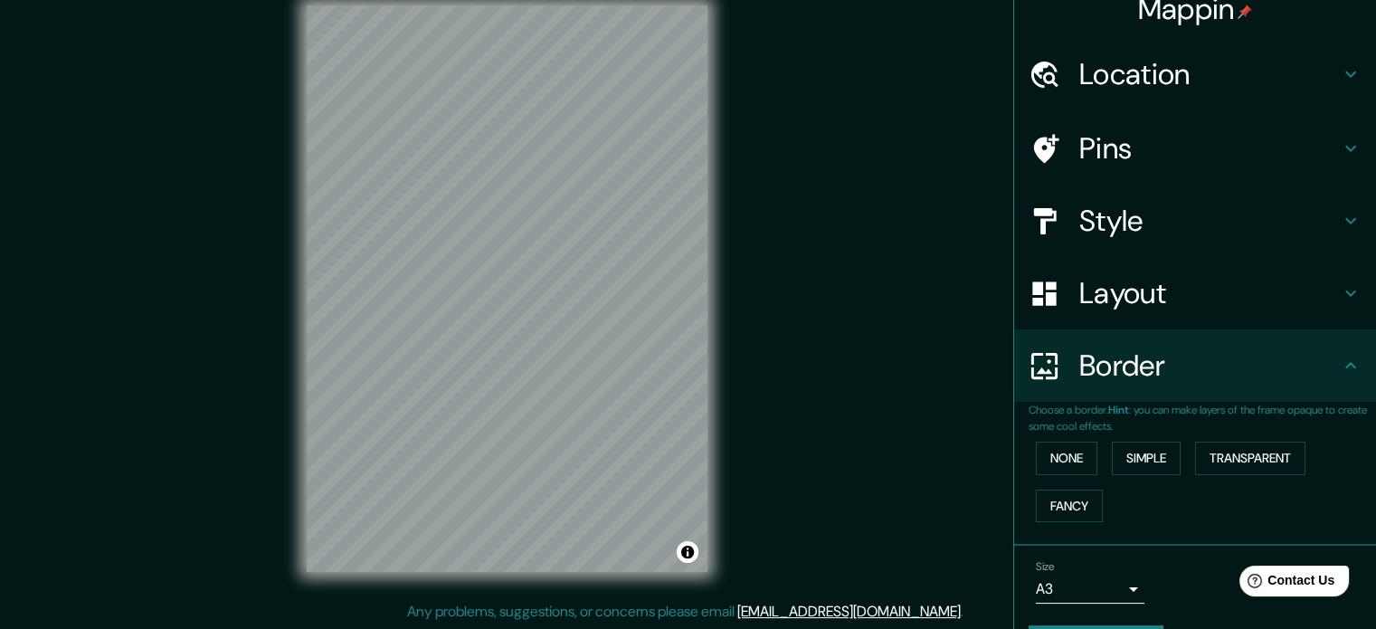
click at [1147, 494] on div "None Simple Transparent Fancy" at bounding box center [1202, 481] width 347 height 95
click at [1224, 503] on div "None Simple Transparent Fancy" at bounding box center [1202, 481] width 347 height 95
click at [80, 187] on div "Mappin Location [GEOGRAPHIC_DATA][PERSON_NAME], [GEOGRAPHIC_DATA][PERSON_NAME],…" at bounding box center [688, 302] width 1376 height 653
click at [924, 292] on div "Mappin Location [GEOGRAPHIC_DATA][PERSON_NAME], [GEOGRAPHIC_DATA][PERSON_NAME],…" at bounding box center [688, 302] width 1376 height 653
